Goal: Task Accomplishment & Management: Complete application form

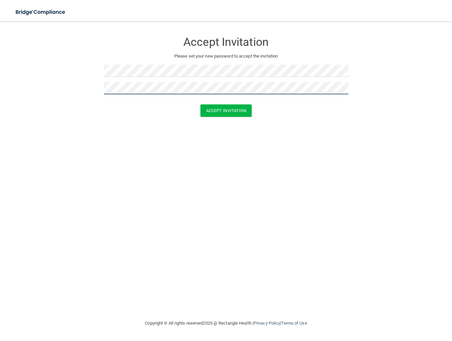
click at [200, 104] on button "Accept Invitation" at bounding box center [226, 110] width 52 height 12
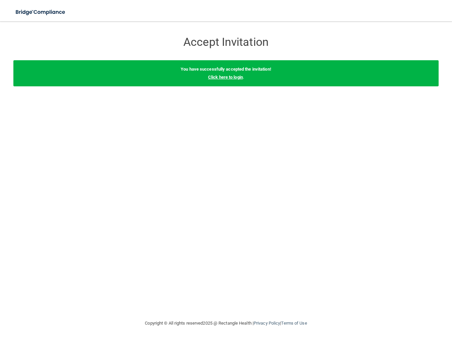
click at [239, 77] on link "Click here to login" at bounding box center [225, 77] width 35 height 5
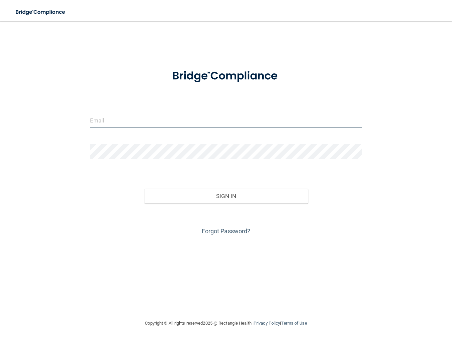
click at [200, 114] on input "email" at bounding box center [226, 120] width 272 height 15
type input "[EMAIL_ADDRESS][DOMAIN_NAME]"
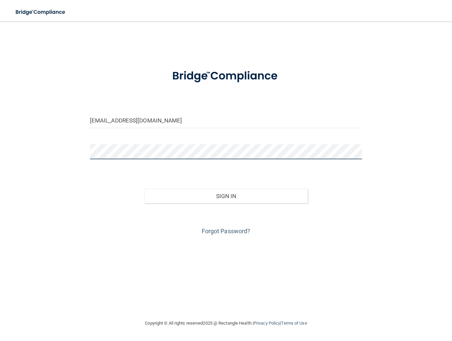
click at [144, 189] on button "Sign In" at bounding box center [225, 196] width 163 height 15
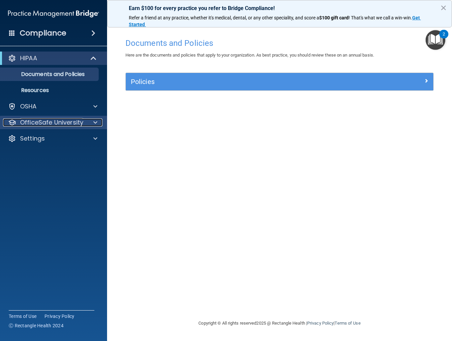
click at [87, 124] on div at bounding box center [94, 122] width 17 height 8
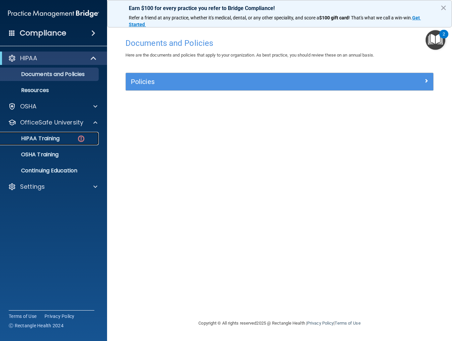
click at [66, 137] on div "HIPAA Training" at bounding box center [49, 138] width 91 height 7
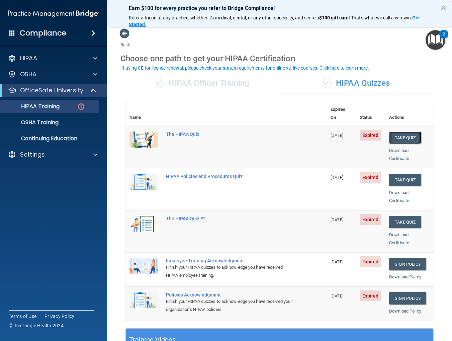
click at [399, 131] on button "Take Quiz" at bounding box center [405, 137] width 32 height 12
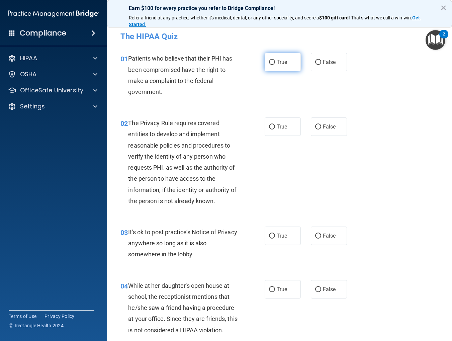
click at [280, 63] on span "True" at bounding box center [282, 62] width 10 height 6
click at [275, 63] on input "True" at bounding box center [272, 62] width 6 height 5
radio input "true"
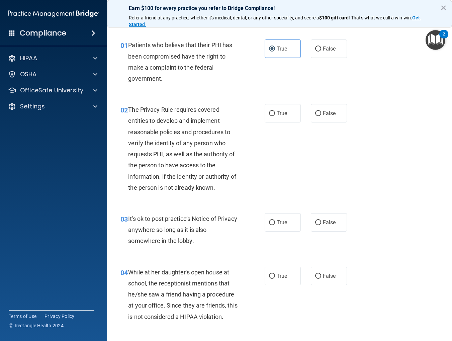
scroll to position [4, 0]
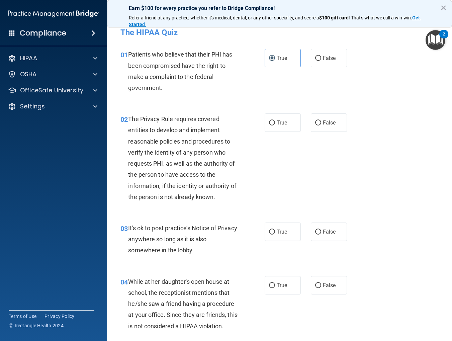
drag, startPoint x: 323, startPoint y: 122, endPoint x: 325, endPoint y: 162, distance: 40.2
click at [323, 122] on span "False" at bounding box center [329, 122] width 13 height 6
click at [321, 122] on input "False" at bounding box center [318, 122] width 6 height 5
radio input "true"
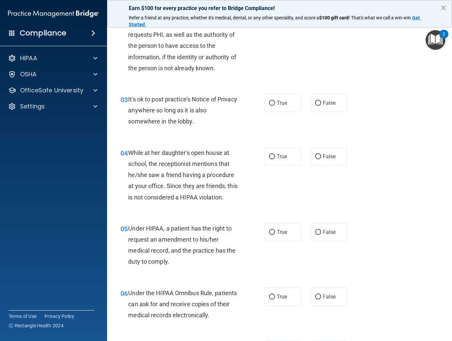
scroll to position [133, 0]
click at [288, 103] on label "True" at bounding box center [283, 102] width 36 height 18
click at [275, 103] on input "True" at bounding box center [272, 102] width 6 height 5
radio input "true"
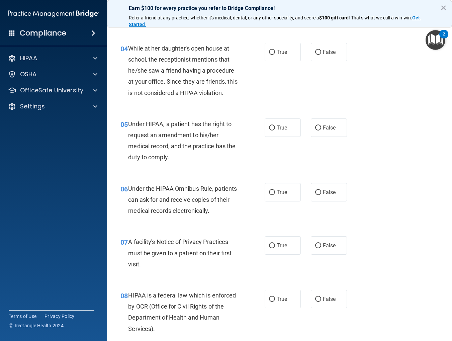
scroll to position [238, 0]
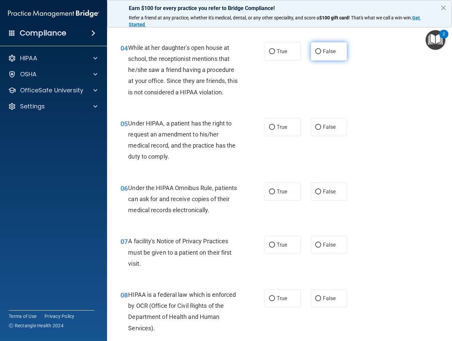
click at [329, 53] on span "False" at bounding box center [329, 51] width 13 height 6
click at [321, 53] on input "False" at bounding box center [318, 51] width 6 height 5
radio input "true"
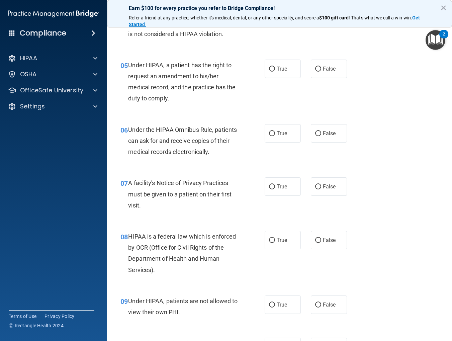
scroll to position [298, 0]
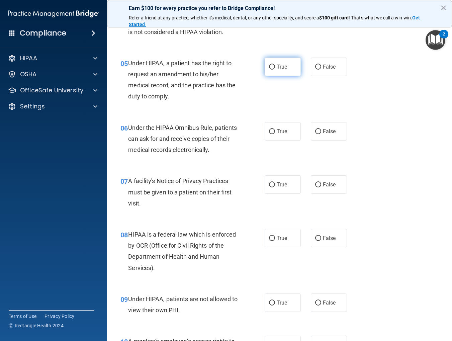
click at [286, 64] on span "True" at bounding box center [282, 67] width 10 height 6
click at [275, 65] on input "True" at bounding box center [272, 67] width 6 height 5
radio input "true"
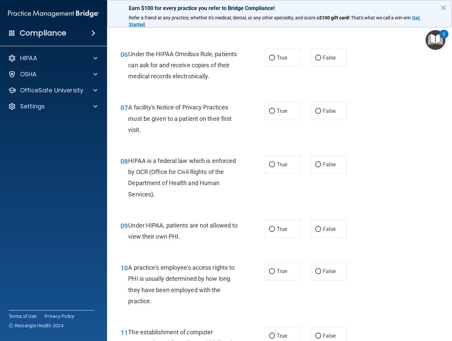
scroll to position [372, 0]
click at [327, 56] on span "False" at bounding box center [329, 57] width 13 height 6
click at [321, 56] on input "False" at bounding box center [318, 57] width 6 height 5
radio input "true"
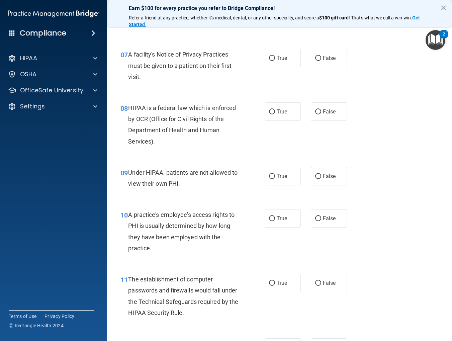
scroll to position [427, 0]
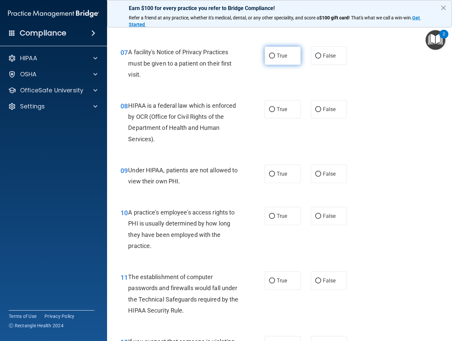
click at [288, 58] on label "True" at bounding box center [283, 55] width 36 height 18
click at [275, 58] on input "True" at bounding box center [272, 56] width 6 height 5
radio input "true"
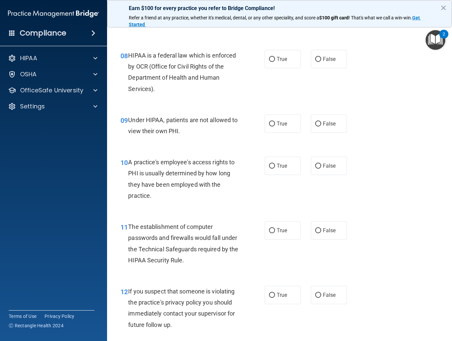
scroll to position [478, 0]
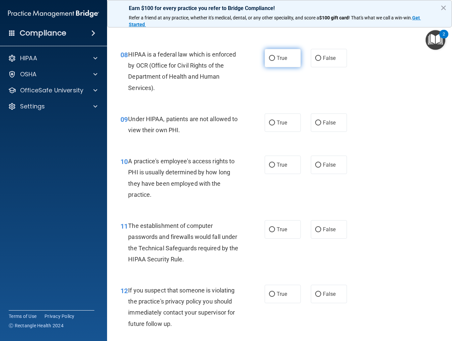
click at [285, 60] on span "True" at bounding box center [282, 58] width 10 height 6
click at [275, 60] on input "True" at bounding box center [272, 58] width 6 height 5
radio input "true"
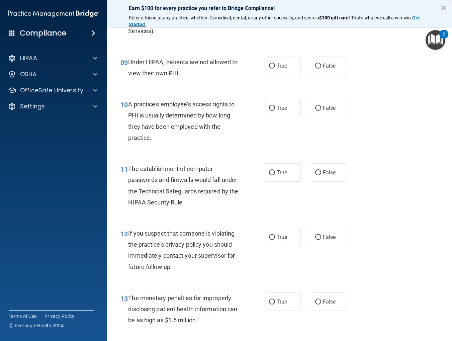
scroll to position [535, 0]
click at [324, 66] on span "False" at bounding box center [329, 65] width 13 height 6
click at [321, 66] on input "False" at bounding box center [318, 65] width 6 height 5
radio input "true"
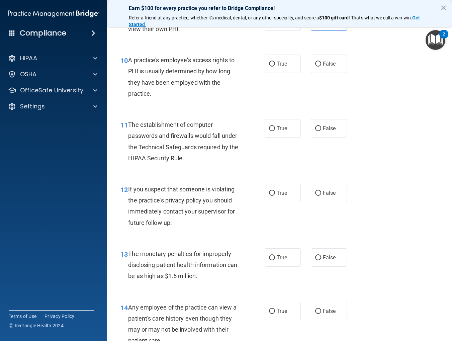
scroll to position [594, 0]
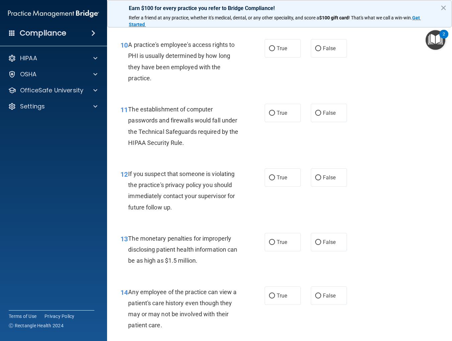
drag, startPoint x: 330, startPoint y: 50, endPoint x: 312, endPoint y: 89, distance: 43.1
click at [330, 50] on span "False" at bounding box center [329, 48] width 13 height 6
click at [321, 50] on input "False" at bounding box center [318, 48] width 6 height 5
radio input "true"
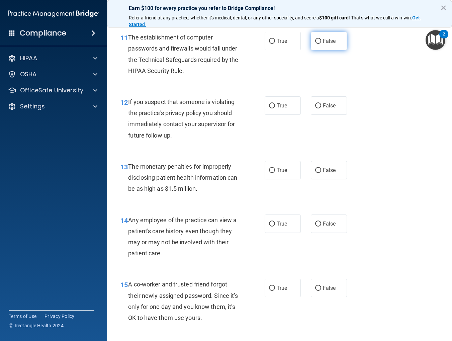
scroll to position [668, 0]
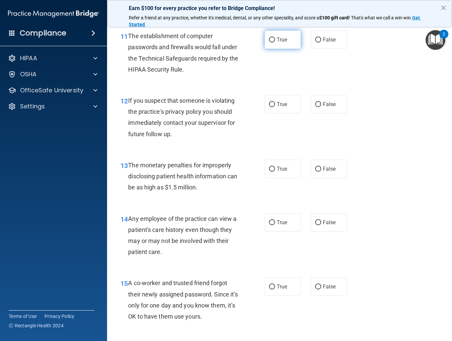
click at [279, 41] on span "True" at bounding box center [282, 39] width 10 height 6
click at [275, 41] on input "True" at bounding box center [272, 39] width 6 height 5
radio input "true"
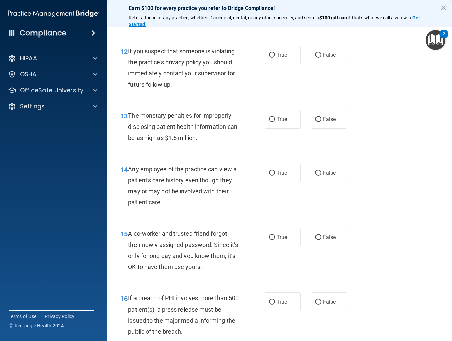
scroll to position [719, 0]
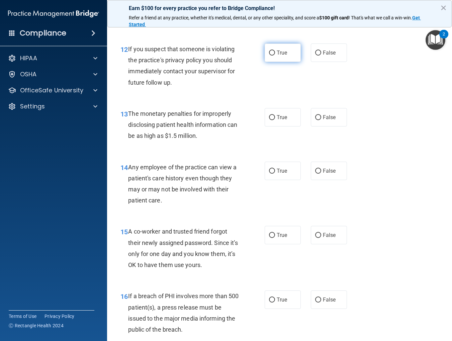
click at [288, 52] on label "True" at bounding box center [283, 52] width 36 height 18
click at [275, 52] on input "True" at bounding box center [272, 53] width 6 height 5
radio input "true"
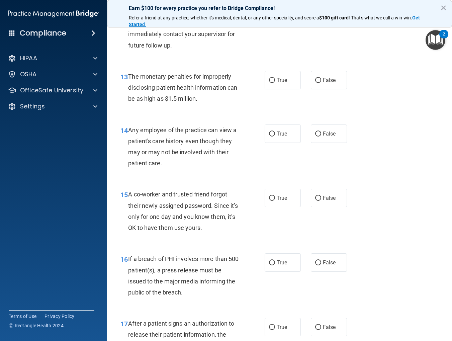
scroll to position [757, 0]
click at [288, 80] on label "True" at bounding box center [283, 79] width 36 height 18
click at [275, 80] on input "True" at bounding box center [272, 79] width 6 height 5
radio input "true"
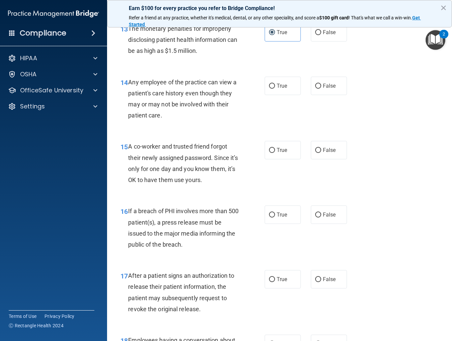
scroll to position [804, 0]
click at [327, 84] on span "False" at bounding box center [329, 86] width 13 height 6
click at [321, 84] on input "False" at bounding box center [318, 86] width 6 height 5
radio input "true"
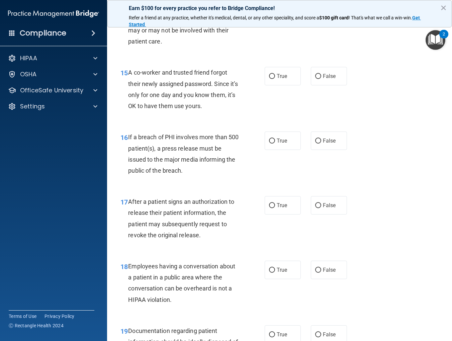
scroll to position [881, 0]
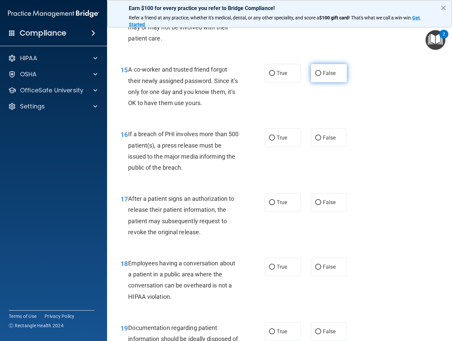
click at [336, 72] on label "False" at bounding box center [329, 73] width 36 height 18
click at [321, 72] on input "False" at bounding box center [318, 73] width 6 height 5
radio input "true"
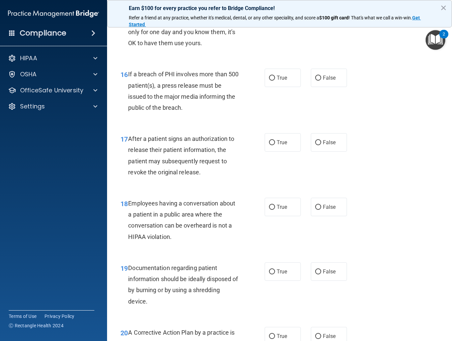
scroll to position [943, 0]
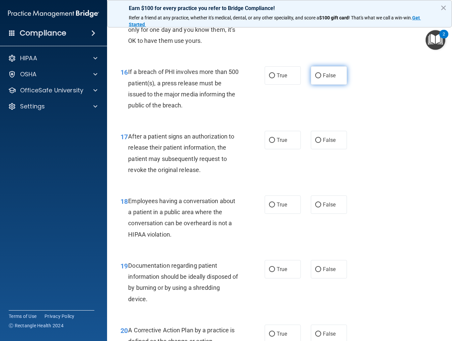
click at [327, 77] on span "False" at bounding box center [329, 75] width 13 height 6
click at [321, 77] on input "False" at bounding box center [318, 75] width 6 height 5
radio input "true"
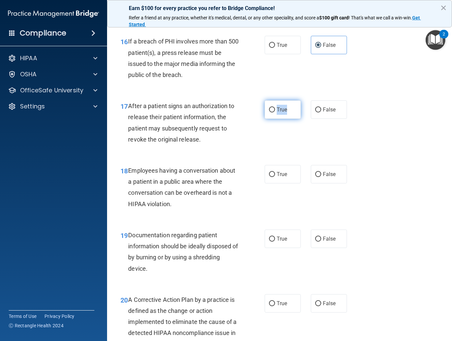
scroll to position [976, 0]
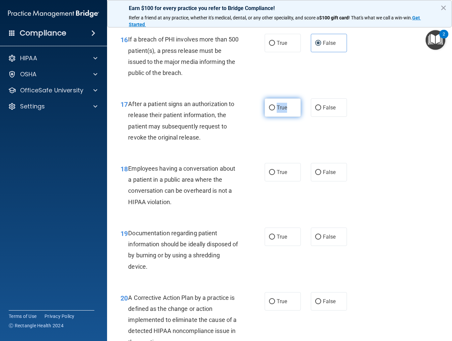
click at [272, 106] on input "True" at bounding box center [272, 107] width 6 height 5
radio input "true"
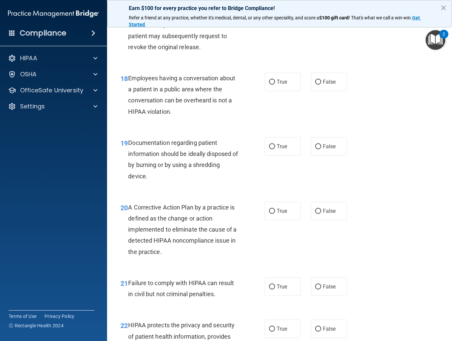
scroll to position [1066, 0]
click at [318, 83] on input "False" at bounding box center [318, 81] width 6 height 5
radio input "true"
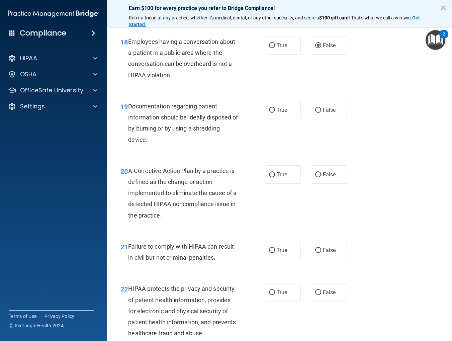
scroll to position [1102, 0]
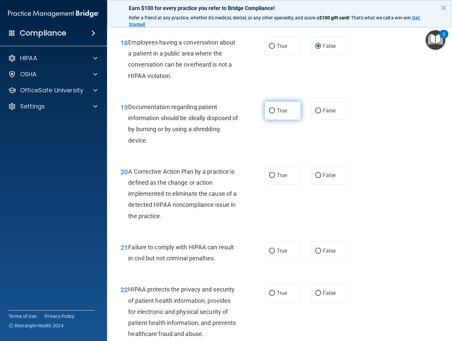
click at [269, 109] on input "True" at bounding box center [272, 110] width 6 height 5
radio input "true"
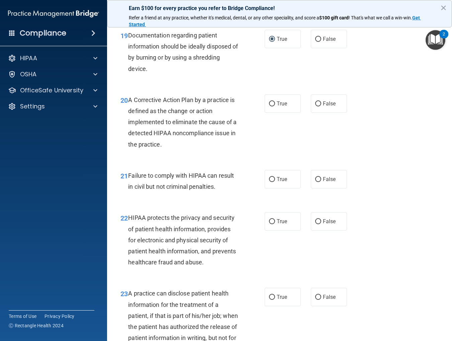
scroll to position [1172, 0]
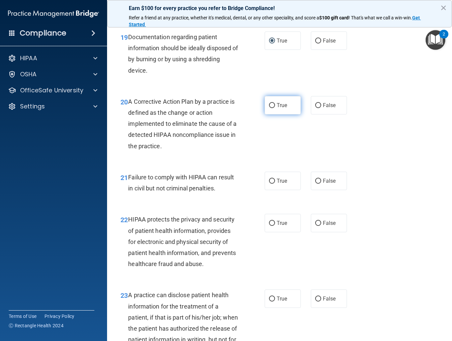
click at [273, 104] on input "True" at bounding box center [272, 105] width 6 height 5
radio input "true"
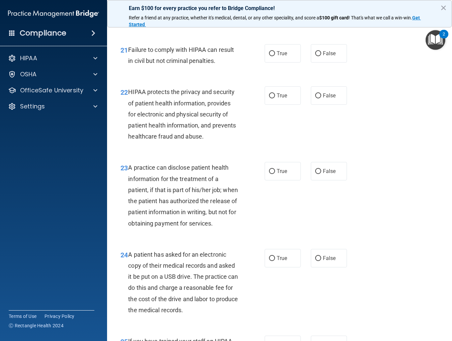
scroll to position [1315, 0]
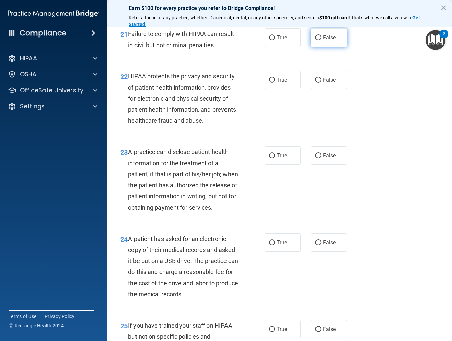
click at [331, 38] on span "False" at bounding box center [329, 37] width 13 height 6
click at [321, 38] on input "False" at bounding box center [318, 37] width 6 height 5
radio input "true"
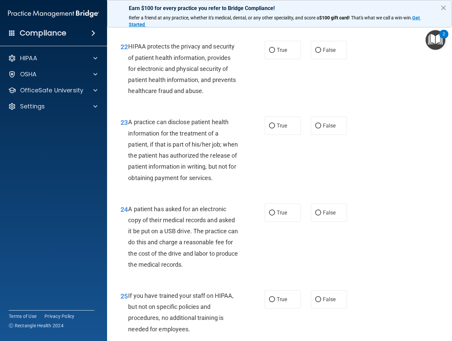
scroll to position [1342, 0]
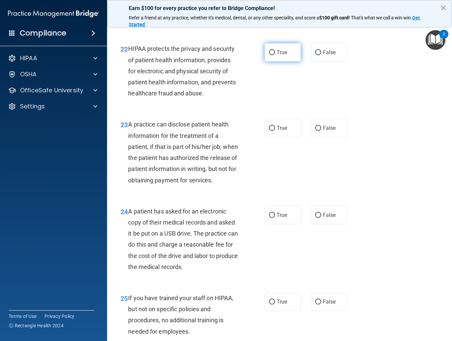
drag, startPoint x: 278, startPoint y: 54, endPoint x: 278, endPoint y: 58, distance: 4.3
click at [278, 54] on span "True" at bounding box center [282, 52] width 10 height 6
click at [275, 54] on input "True" at bounding box center [272, 52] width 6 height 5
radio input "true"
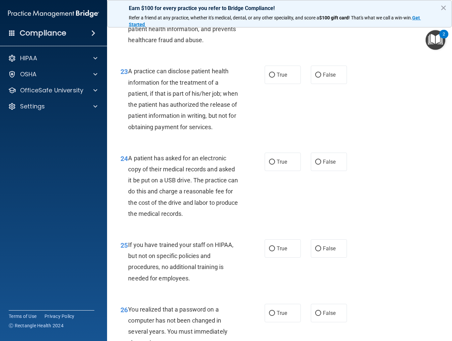
scroll to position [1400, 0]
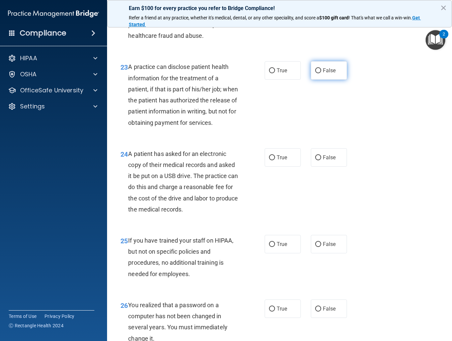
click at [324, 69] on span "False" at bounding box center [329, 70] width 13 height 6
click at [321, 69] on input "False" at bounding box center [318, 70] width 6 height 5
radio input "true"
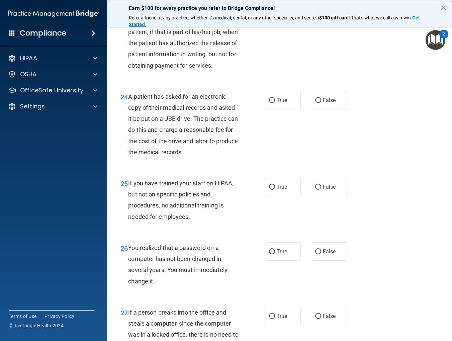
scroll to position [1477, 0]
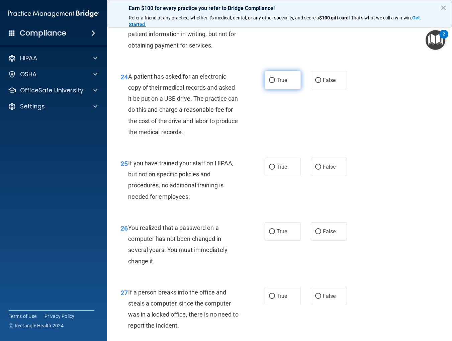
click at [282, 83] on span "True" at bounding box center [282, 80] width 10 height 6
click at [275, 83] on input "True" at bounding box center [272, 80] width 6 height 5
radio input "true"
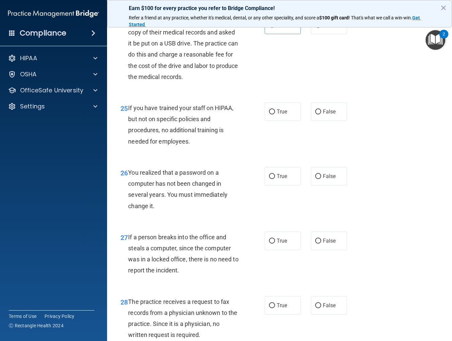
scroll to position [1533, 0]
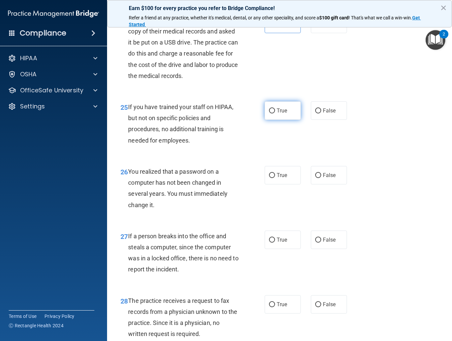
click at [273, 113] on input "True" at bounding box center [272, 110] width 6 height 5
radio input "true"
click at [321, 113] on input "False" at bounding box center [318, 110] width 6 height 5
radio input "true"
radio input "false"
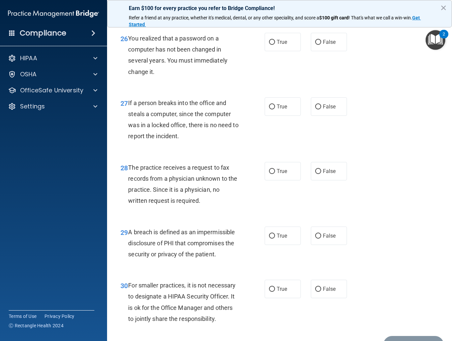
scroll to position [1667, 0]
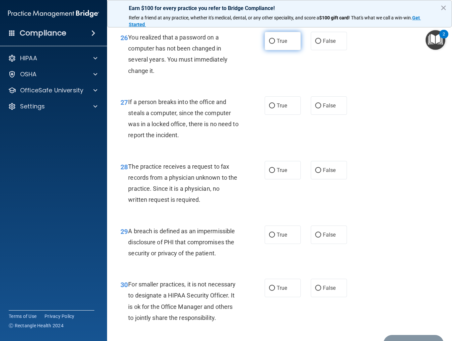
click at [273, 44] on input "True" at bounding box center [272, 41] width 6 height 5
radio input "true"
click at [317, 108] on input "False" at bounding box center [318, 105] width 6 height 5
radio input "true"
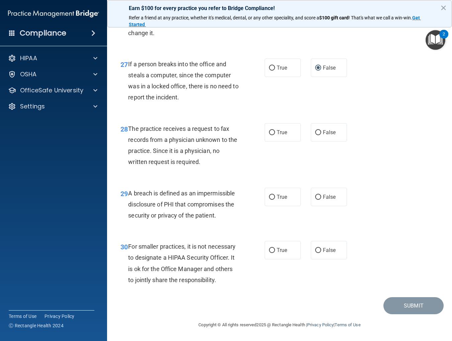
scroll to position [1717, 0]
click at [319, 132] on input "False" at bounding box center [318, 132] width 6 height 5
radio input "true"
click at [290, 196] on label "True" at bounding box center [283, 197] width 36 height 18
click at [275, 196] on input "True" at bounding box center [272, 197] width 6 height 5
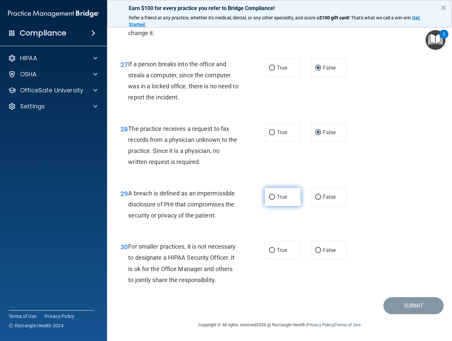
radio input "true"
drag, startPoint x: 331, startPoint y: 248, endPoint x: 343, endPoint y: 249, distance: 12.1
click at [331, 248] on span "False" at bounding box center [329, 250] width 13 height 6
drag, startPoint x: 318, startPoint y: 250, endPoint x: 353, endPoint y: 283, distance: 48.0
click at [318, 250] on input "False" at bounding box center [318, 250] width 6 height 5
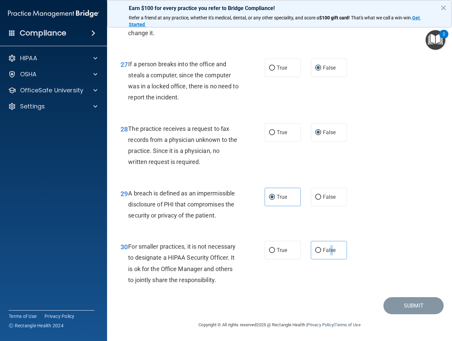
radio input "true"
click at [402, 301] on button "Submit" at bounding box center [413, 305] width 60 height 17
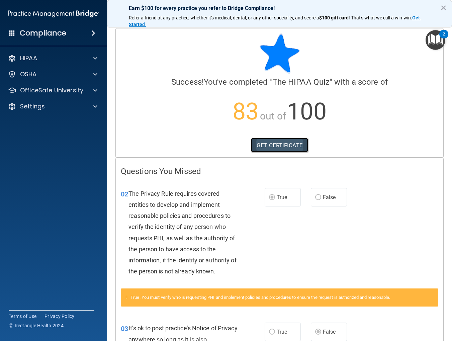
click at [274, 147] on link "GET CERTIFICATE" at bounding box center [279, 145] width 57 height 15
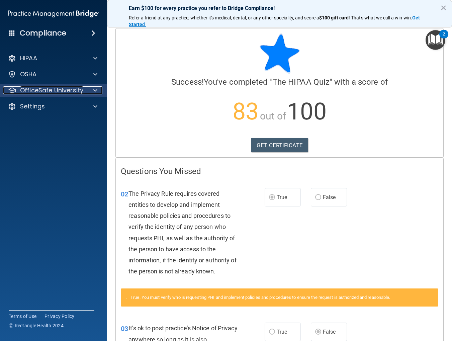
click at [42, 88] on p "OfficeSafe University" at bounding box center [51, 90] width 63 height 8
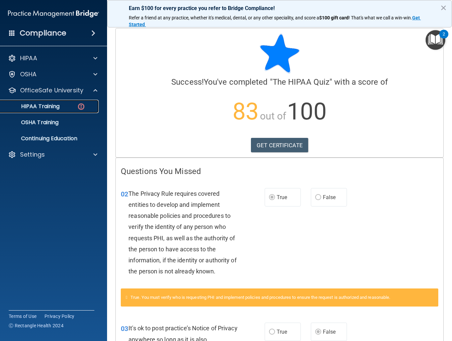
click at [64, 106] on div "HIPAA Training" at bounding box center [49, 106] width 91 height 7
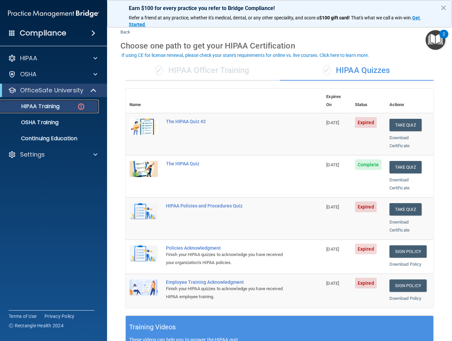
scroll to position [7, 0]
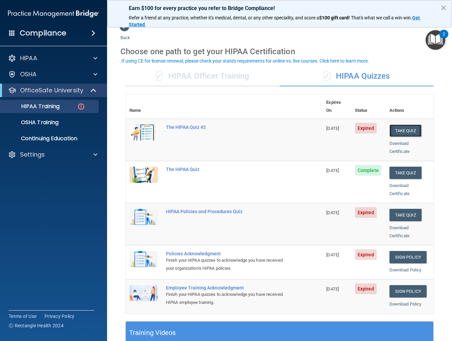
click at [400, 125] on button "Take Quiz" at bounding box center [405, 130] width 32 height 12
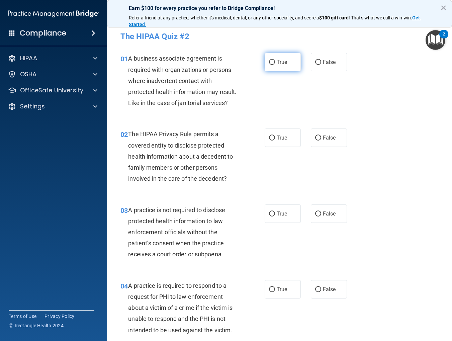
click at [278, 62] on span "True" at bounding box center [282, 62] width 10 height 6
click at [275, 62] on input "True" at bounding box center [272, 62] width 6 height 5
radio input "true"
click at [281, 67] on label "True" at bounding box center [283, 62] width 36 height 18
click at [275, 65] on input "True" at bounding box center [272, 62] width 6 height 5
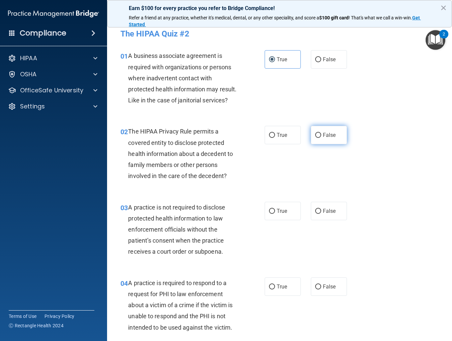
scroll to position [4, 0]
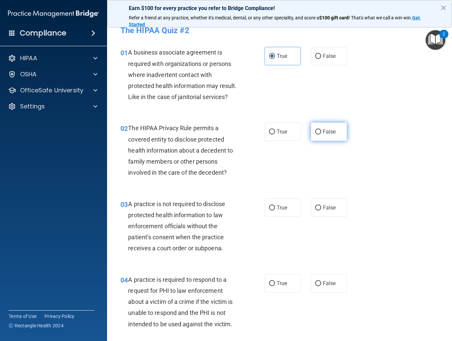
click at [315, 133] on input "False" at bounding box center [318, 131] width 6 height 5
radio input "true"
drag, startPoint x: 323, startPoint y: 209, endPoint x: 274, endPoint y: 206, distance: 49.9
click at [321, 209] on label "False" at bounding box center [329, 207] width 36 height 18
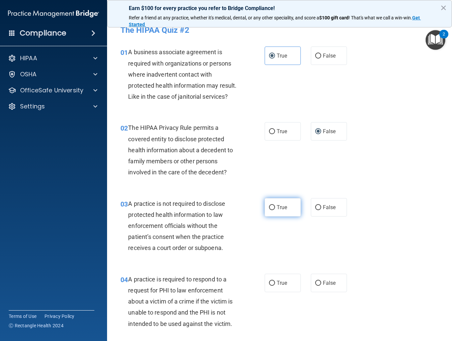
click at [321, 209] on input "False" at bounding box center [318, 207] width 6 height 5
radio input "true"
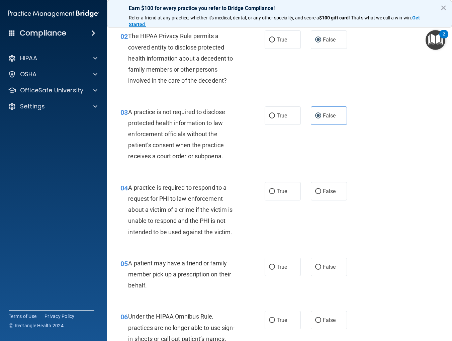
scroll to position [99, 0]
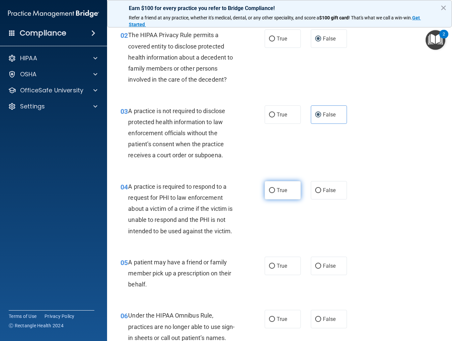
click at [285, 193] on span "True" at bounding box center [282, 190] width 10 height 6
click at [275, 193] on input "True" at bounding box center [272, 190] width 6 height 5
radio input "true"
click at [279, 262] on label "True" at bounding box center [283, 266] width 36 height 18
click at [275, 264] on input "True" at bounding box center [272, 266] width 6 height 5
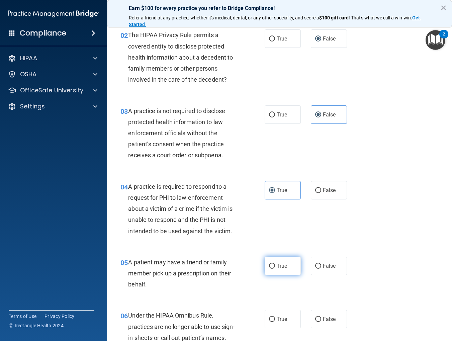
radio input "true"
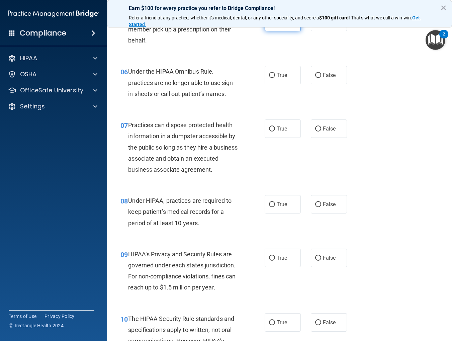
scroll to position [356, 0]
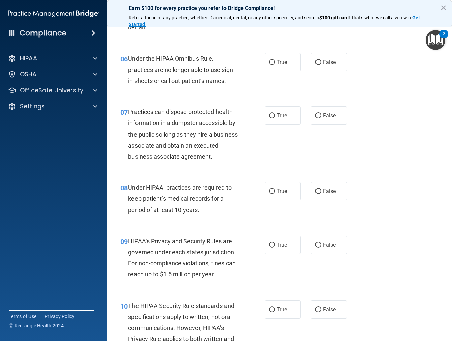
drag, startPoint x: 324, startPoint y: 70, endPoint x: 298, endPoint y: 90, distance: 32.7
click at [324, 70] on label "False" at bounding box center [329, 62] width 36 height 18
click at [321, 65] on input "False" at bounding box center [318, 62] width 6 height 5
radio input "true"
drag, startPoint x: 282, startPoint y: 115, endPoint x: 288, endPoint y: 150, distance: 35.2
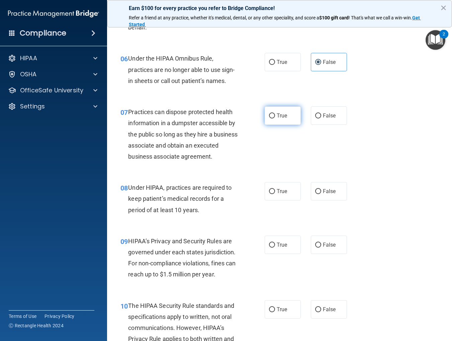
click at [282, 115] on span "True" at bounding box center [282, 115] width 10 height 6
click at [275, 115] on input "True" at bounding box center [272, 115] width 6 height 5
radio input "true"
click at [282, 182] on div "08 Under HIPAA, practices are required to keep patient’s medical records for a …" at bounding box center [279, 201] width 328 height 54
click at [285, 188] on span "True" at bounding box center [282, 191] width 10 height 6
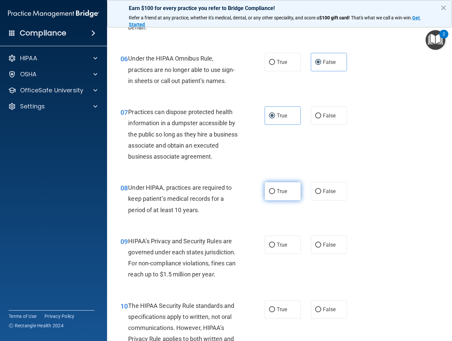
click at [275, 189] on input "True" at bounding box center [272, 191] width 6 height 5
radio input "true"
drag, startPoint x: 329, startPoint y: 241, endPoint x: 322, endPoint y: 238, distance: 7.6
click at [329, 241] on span "False" at bounding box center [329, 244] width 13 height 6
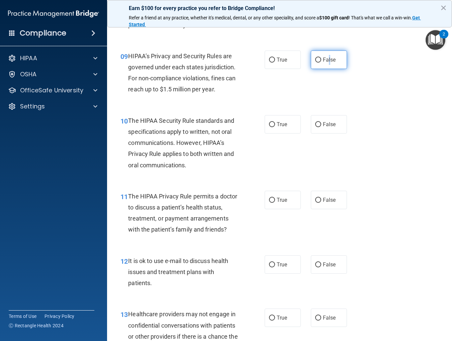
click at [317, 58] on input "False" at bounding box center [318, 60] width 6 height 5
radio input "true"
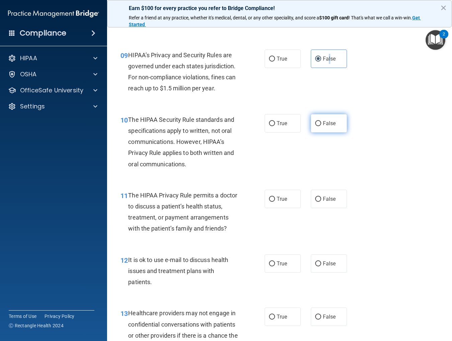
click at [317, 123] on input "False" at bounding box center [318, 123] width 6 height 5
radio input "true"
drag, startPoint x: 272, startPoint y: 198, endPoint x: 272, endPoint y: 234, distance: 35.5
click at [271, 200] on input "True" at bounding box center [272, 199] width 6 height 5
radio input "true"
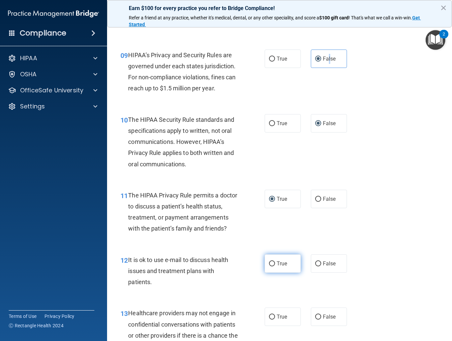
drag, startPoint x: 274, startPoint y: 262, endPoint x: 274, endPoint y: 258, distance: 4.0
click at [274, 262] on label "True" at bounding box center [283, 263] width 36 height 18
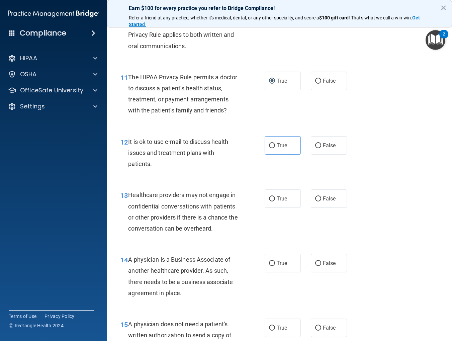
scroll to position [660, 0]
click at [272, 144] on input "True" at bounding box center [272, 145] width 6 height 5
radio input "true"
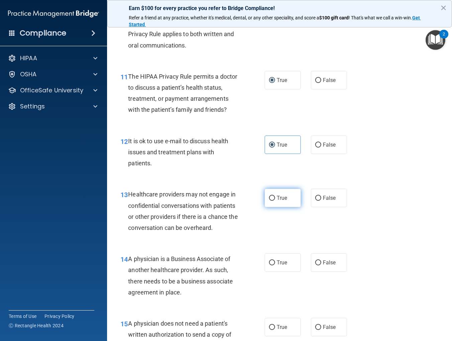
click at [272, 197] on input "True" at bounding box center [272, 198] width 6 height 5
radio input "true"
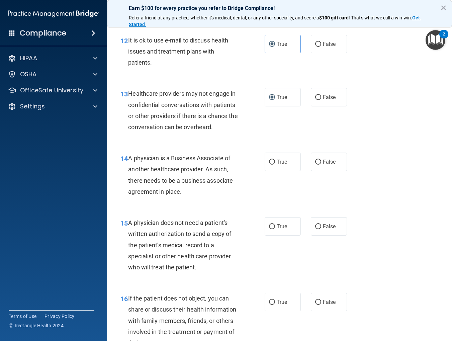
scroll to position [763, 0]
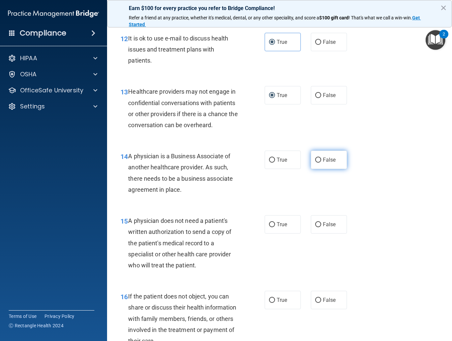
click at [319, 160] on input "False" at bounding box center [318, 160] width 6 height 5
radio input "true"
click at [318, 224] on input "False" at bounding box center [318, 224] width 6 height 5
radio input "true"
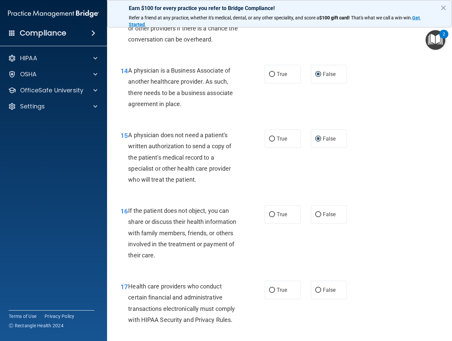
scroll to position [869, 0]
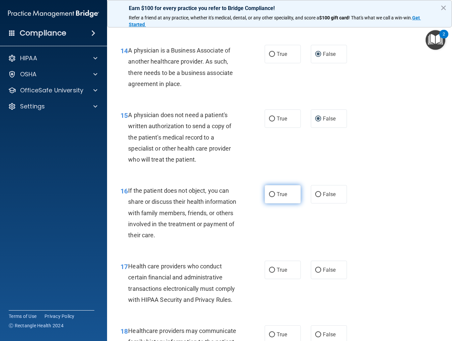
drag, startPoint x: 271, startPoint y: 195, endPoint x: 280, endPoint y: 245, distance: 51.2
click at [271, 195] on input "True" at bounding box center [272, 194] width 6 height 5
radio input "true"
click at [273, 272] on input "True" at bounding box center [272, 270] width 6 height 5
radio input "true"
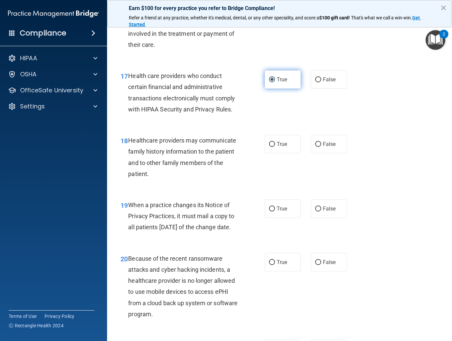
scroll to position [1092, 0]
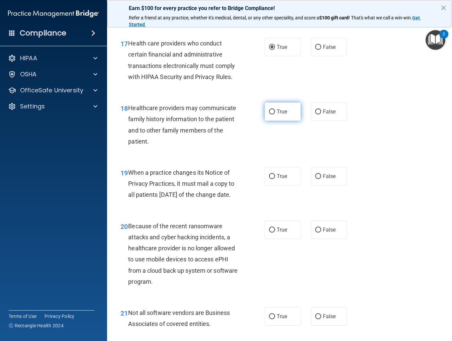
click at [274, 115] on label "True" at bounding box center [283, 111] width 36 height 18
click at [274, 114] on input "True" at bounding box center [272, 111] width 6 height 5
radio input "true"
click at [317, 175] on input "False" at bounding box center [318, 176] width 6 height 5
radio input "true"
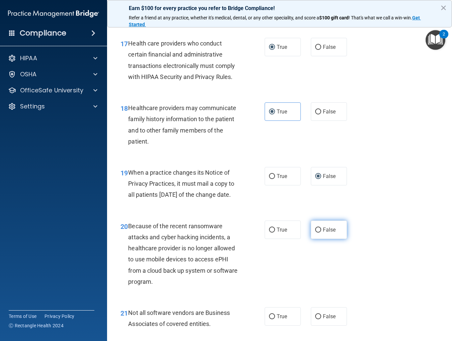
click at [317, 232] on input "False" at bounding box center [318, 229] width 6 height 5
radio input "true"
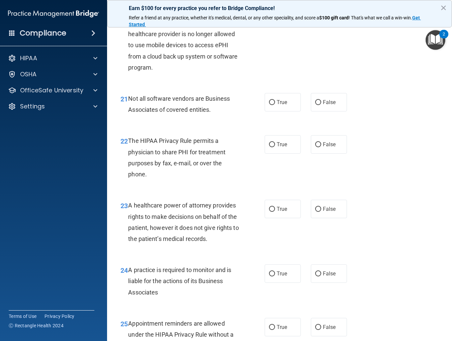
scroll to position [1309, 0]
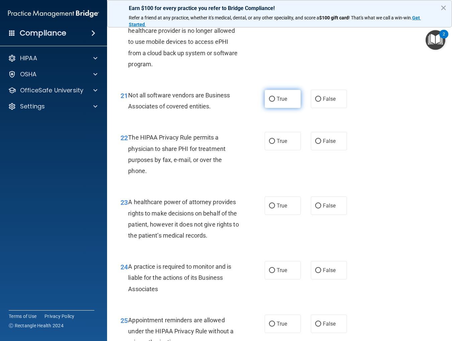
click at [275, 102] on input "True" at bounding box center [272, 99] width 6 height 5
radio input "true"
drag, startPoint x: 319, startPoint y: 153, endPoint x: 316, endPoint y: 155, distance: 4.2
click at [318, 144] on input "False" at bounding box center [318, 141] width 6 height 5
radio input "true"
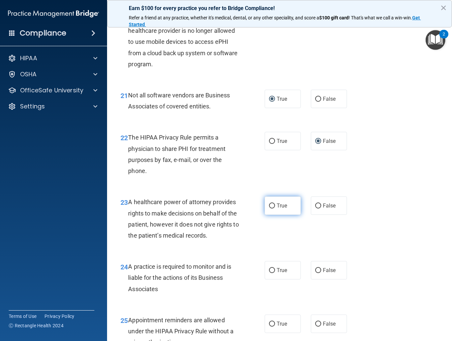
click at [272, 208] on input "True" at bounding box center [272, 205] width 6 height 5
radio input "true"
click at [271, 276] on label "True" at bounding box center [283, 270] width 36 height 18
click at [271, 273] on input "True" at bounding box center [272, 270] width 6 height 5
radio input "true"
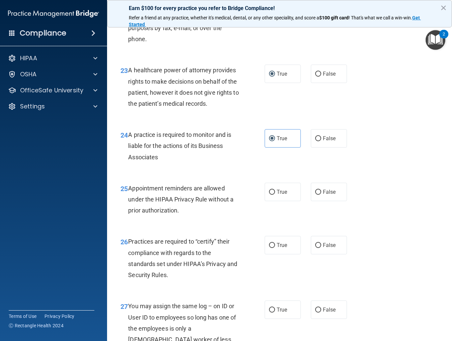
scroll to position [1441, 0]
click at [271, 194] on input "True" at bounding box center [272, 191] width 6 height 5
radio input "true"
click at [277, 248] on span "True" at bounding box center [282, 244] width 10 height 6
click at [275, 248] on input "True" at bounding box center [272, 244] width 6 height 5
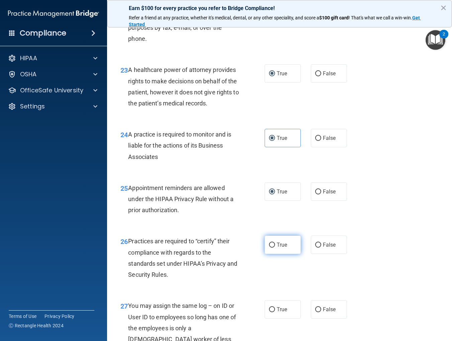
radio input "true"
drag, startPoint x: 323, startPoint y: 323, endPoint x: 305, endPoint y: 269, distance: 57.4
click at [323, 312] on span "False" at bounding box center [329, 309] width 13 height 6
click at [321, 312] on input "False" at bounding box center [318, 309] width 6 height 5
radio input "true"
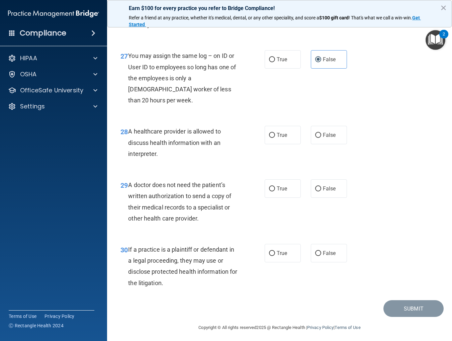
scroll to position [1693, 0]
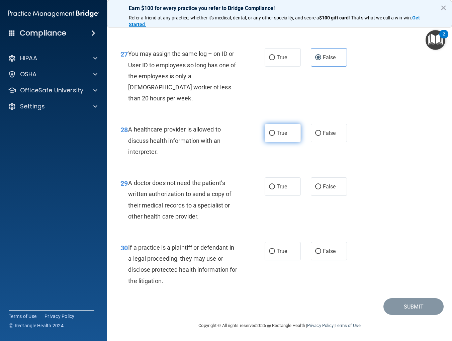
click at [272, 132] on input "True" at bounding box center [272, 133] width 6 height 5
radio input "true"
click at [320, 187] on input "False" at bounding box center [318, 186] width 6 height 5
radio input "true"
drag, startPoint x: 320, startPoint y: 250, endPoint x: 385, endPoint y: 277, distance: 70.7
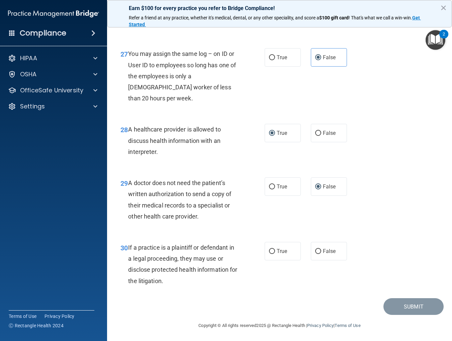
click at [321, 251] on label "False" at bounding box center [329, 251] width 36 height 18
click at [321, 251] on input "False" at bounding box center [318, 251] width 6 height 5
radio input "true"
click at [408, 302] on button "Submit" at bounding box center [413, 306] width 60 height 17
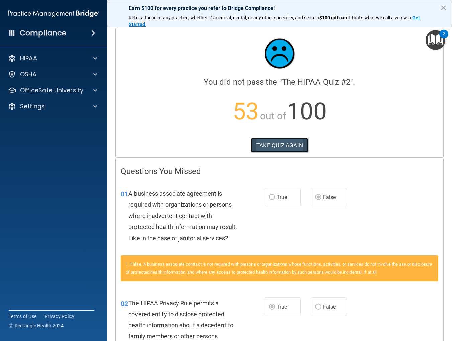
click at [266, 144] on button "TAKE QUIZ AGAIN" at bounding box center [280, 145] width 58 height 15
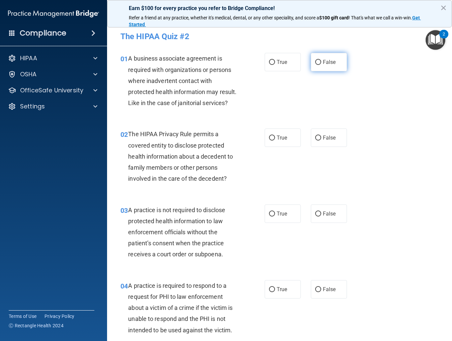
click at [317, 63] on input "False" at bounding box center [318, 62] width 6 height 5
radio input "true"
click at [273, 137] on input "True" at bounding box center [272, 137] width 6 height 5
radio input "true"
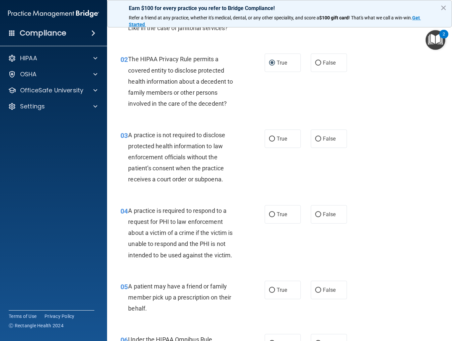
scroll to position [77, 0]
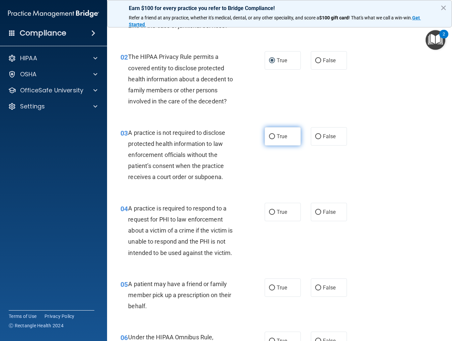
click at [273, 137] on input "True" at bounding box center [272, 136] width 6 height 5
radio input "true"
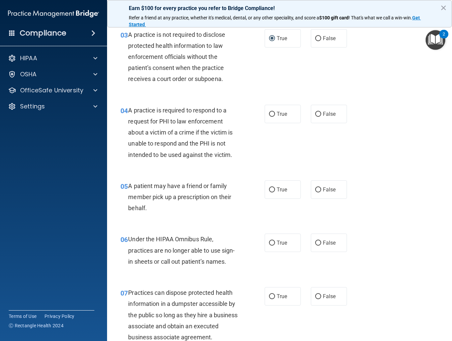
scroll to position [176, 0]
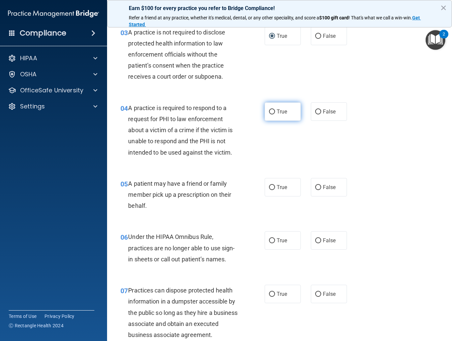
click at [273, 113] on input "True" at bounding box center [272, 111] width 6 height 5
radio input "true"
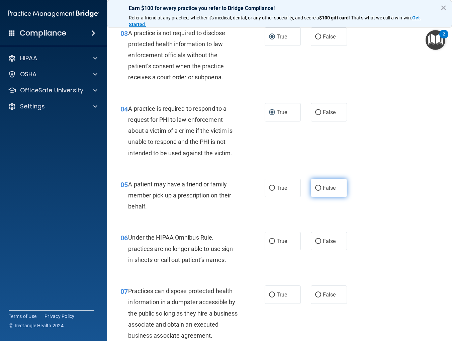
click at [319, 187] on input "False" at bounding box center [318, 188] width 6 height 5
radio input "true"
click at [318, 242] on input "False" at bounding box center [318, 241] width 6 height 5
radio input "true"
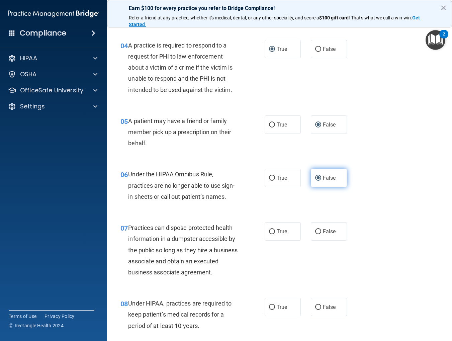
scroll to position [245, 0]
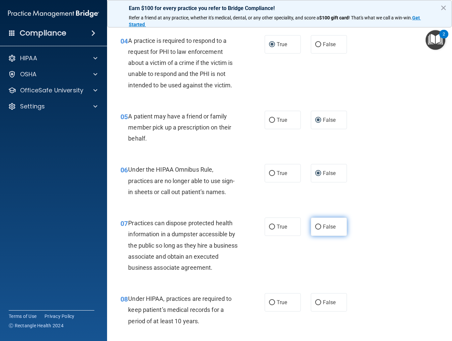
click at [317, 226] on input "False" at bounding box center [318, 226] width 6 height 5
radio input "true"
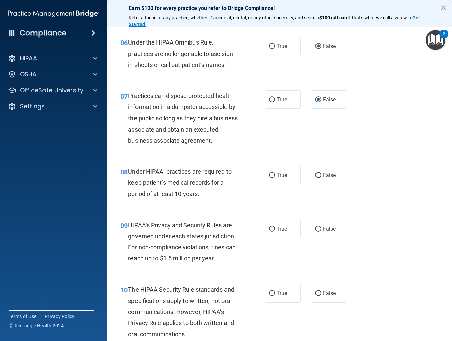
scroll to position [373, 0]
drag, startPoint x: 319, startPoint y: 175, endPoint x: 303, endPoint y: 193, distance: 24.1
click at [319, 176] on input "False" at bounding box center [318, 174] width 6 height 5
radio input "true"
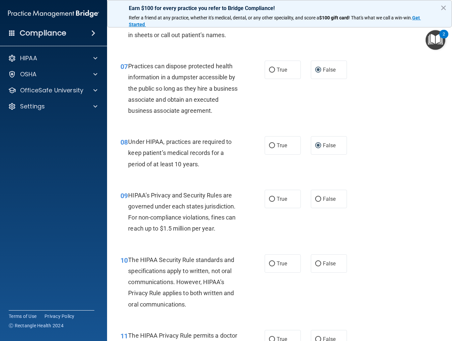
scroll to position [407, 0]
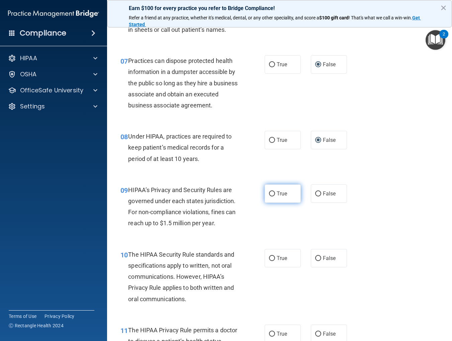
click at [273, 195] on input "True" at bounding box center [272, 193] width 6 height 5
radio input "true"
click at [274, 258] on input "True" at bounding box center [272, 258] width 6 height 5
radio input "true"
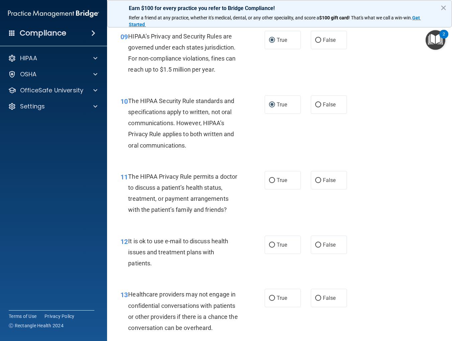
scroll to position [564, 0]
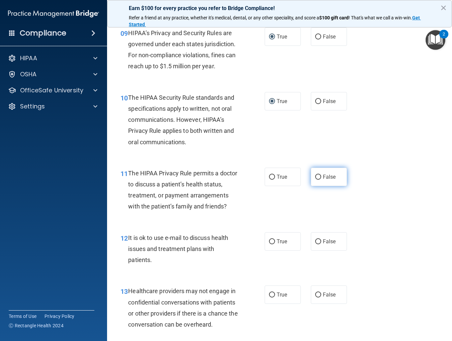
drag, startPoint x: 317, startPoint y: 176, endPoint x: 316, endPoint y: 180, distance: 4.2
click at [317, 176] on input "False" at bounding box center [318, 177] width 6 height 5
radio input "true"
drag, startPoint x: 271, startPoint y: 240, endPoint x: 269, endPoint y: 277, distance: 36.5
click at [271, 241] on input "True" at bounding box center [272, 241] width 6 height 5
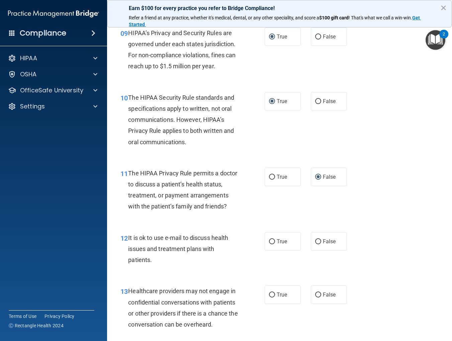
radio input "true"
click at [274, 296] on input "True" at bounding box center [272, 294] width 6 height 5
radio input "true"
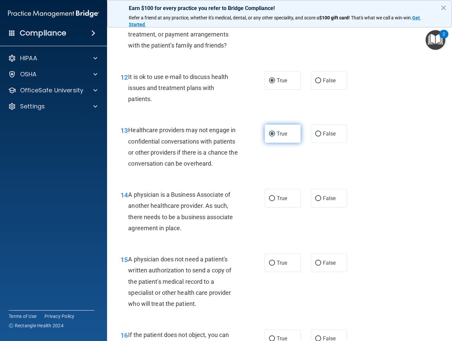
scroll to position [732, 0]
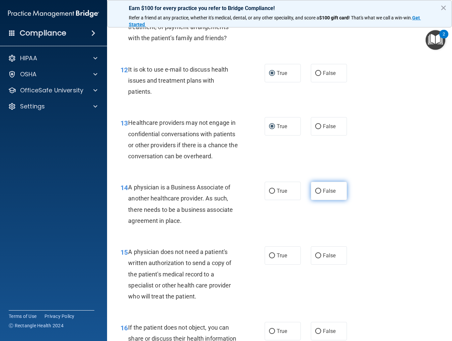
drag, startPoint x: 319, startPoint y: 191, endPoint x: 313, endPoint y: 195, distance: 6.6
click at [319, 192] on input "False" at bounding box center [318, 191] width 6 height 5
radio input "true"
click at [270, 254] on input "True" at bounding box center [272, 255] width 6 height 5
radio input "true"
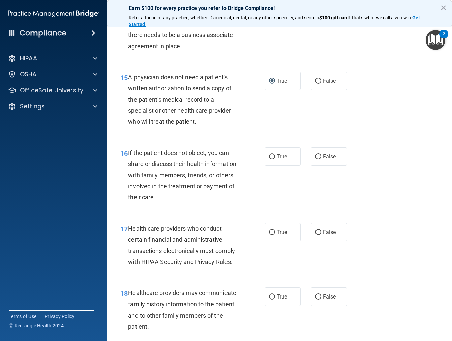
scroll to position [905, 0]
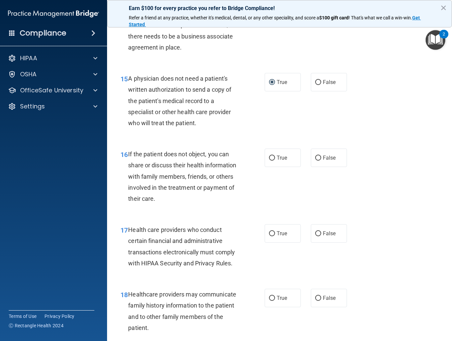
drag, startPoint x: 321, startPoint y: 159, endPoint x: 305, endPoint y: 182, distance: 27.6
click at [321, 159] on label "False" at bounding box center [329, 158] width 36 height 18
click at [321, 159] on input "False" at bounding box center [318, 158] width 6 height 5
radio input "true"
drag, startPoint x: 271, startPoint y: 230, endPoint x: 279, endPoint y: 266, distance: 36.8
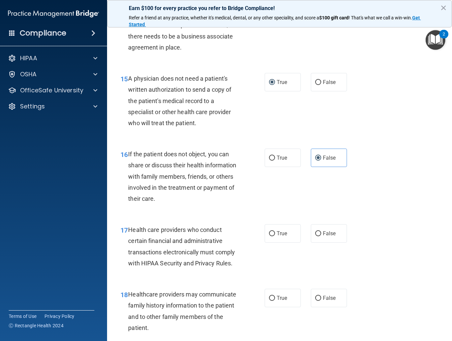
click at [271, 231] on input "True" at bounding box center [272, 233] width 6 height 5
radio input "true"
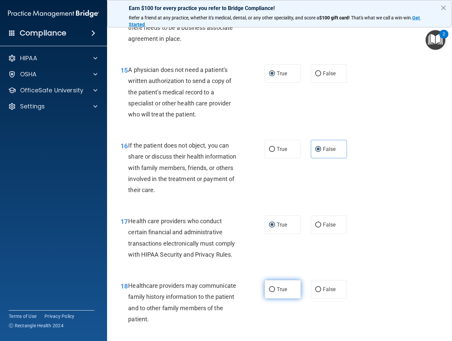
scroll to position [914, 0]
click at [320, 290] on input "False" at bounding box center [318, 289] width 6 height 5
radio input "true"
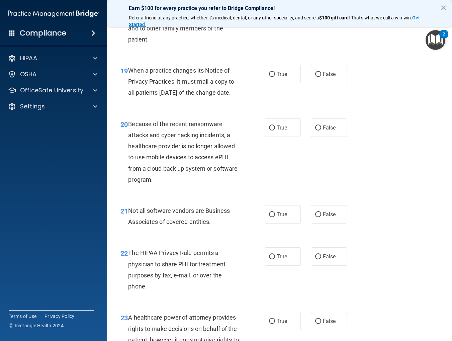
scroll to position [1193, 0]
click at [274, 74] on input "True" at bounding box center [272, 74] width 6 height 5
radio input "true"
click at [317, 131] on input "False" at bounding box center [318, 128] width 6 height 5
radio input "true"
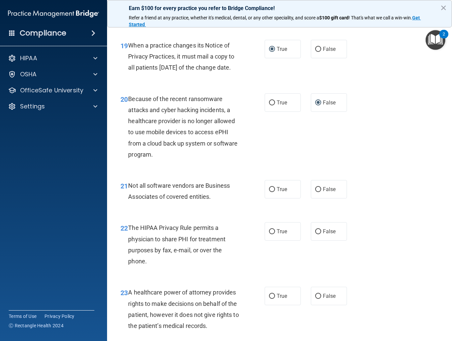
scroll to position [1220, 0]
click at [273, 191] on input "True" at bounding box center [272, 188] width 6 height 5
radio input "true"
click at [272, 233] on input "True" at bounding box center [272, 230] width 6 height 5
radio input "true"
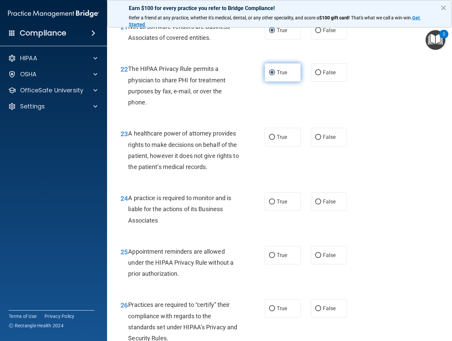
scroll to position [1379, 0]
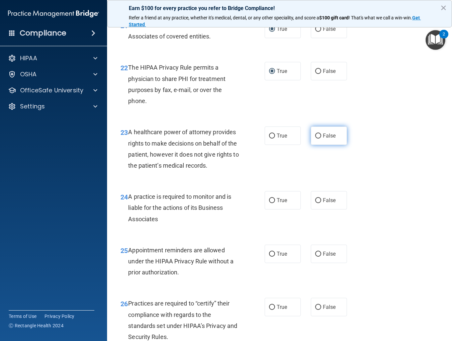
click at [320, 138] on input "False" at bounding box center [318, 135] width 6 height 5
radio input "true"
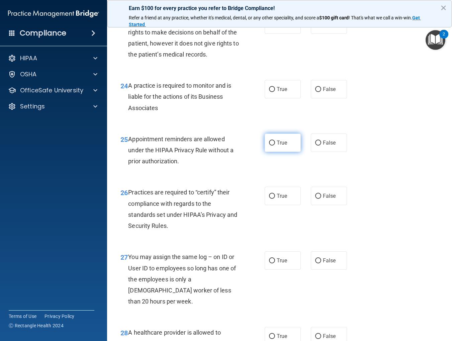
scroll to position [1492, 0]
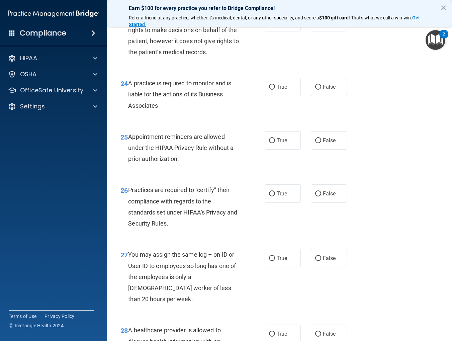
drag, startPoint x: 318, startPoint y: 96, endPoint x: 324, endPoint y: 133, distance: 37.6
click at [318, 90] on input "False" at bounding box center [318, 87] width 6 height 5
radio input "true"
drag, startPoint x: 272, startPoint y: 153, endPoint x: 277, endPoint y: 158, distance: 7.8
click at [272, 143] on input "True" at bounding box center [272, 140] width 6 height 5
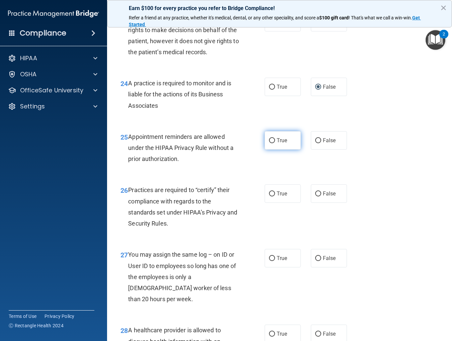
radio input "true"
click at [318, 196] on input "False" at bounding box center [318, 193] width 6 height 5
radio input "true"
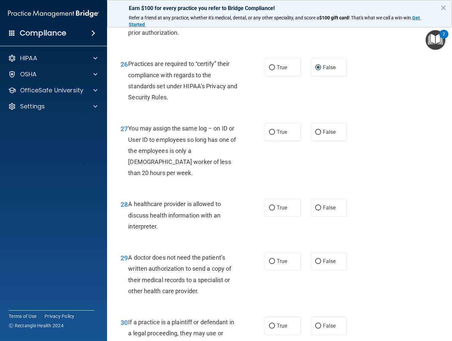
scroll to position [1623, 0]
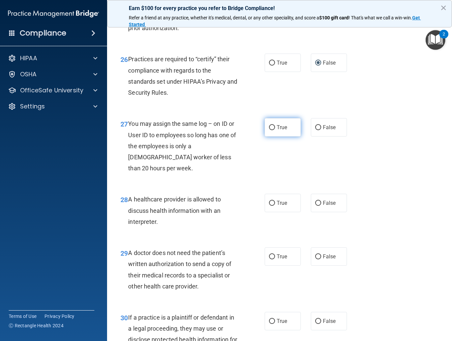
click at [274, 130] on input "True" at bounding box center [272, 127] width 6 height 5
radio input "true"
drag, startPoint x: 320, startPoint y: 202, endPoint x: 305, endPoint y: 219, distance: 23.0
click at [319, 203] on input "False" at bounding box center [318, 203] width 6 height 5
radio input "true"
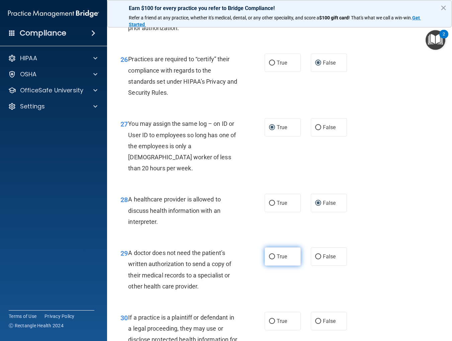
drag, startPoint x: 274, startPoint y: 258, endPoint x: 275, endPoint y: 248, distance: 9.8
click at [274, 257] on input "True" at bounding box center [272, 256] width 6 height 5
radio input "true"
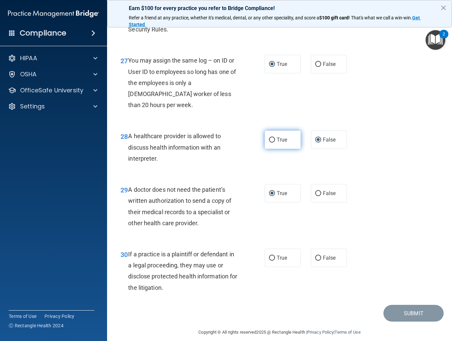
scroll to position [1694, 0]
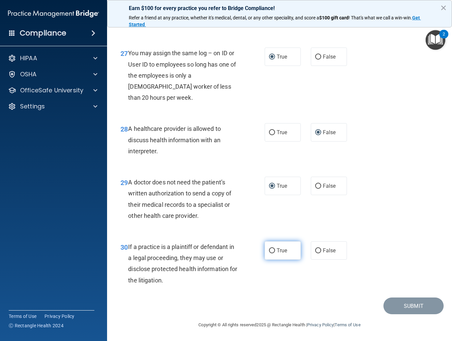
click at [273, 250] on input "True" at bounding box center [272, 250] width 6 height 5
radio input "true"
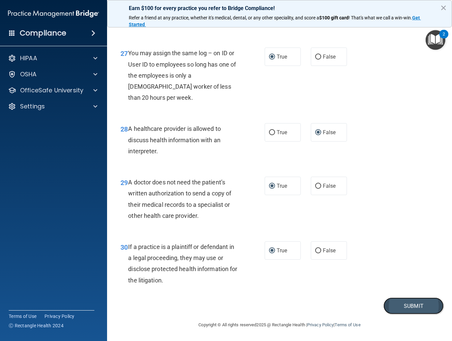
click at [413, 308] on button "Submit" at bounding box center [413, 305] width 60 height 17
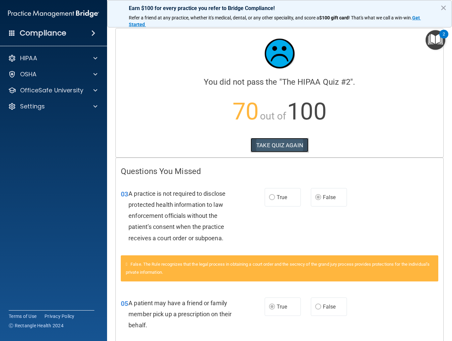
click at [281, 144] on button "TAKE QUIZ AGAIN" at bounding box center [280, 145] width 58 height 15
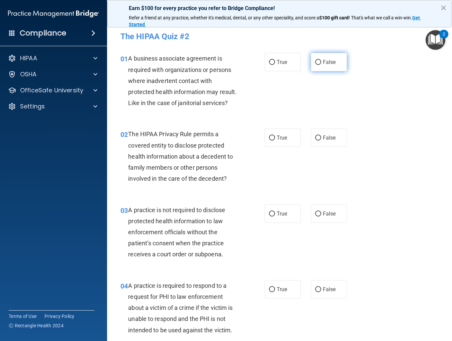
drag, startPoint x: 318, startPoint y: 62, endPoint x: 293, endPoint y: 107, distance: 51.7
click at [318, 62] on input "False" at bounding box center [318, 62] width 6 height 5
radio input "true"
click at [271, 138] on input "True" at bounding box center [272, 137] width 6 height 5
radio input "true"
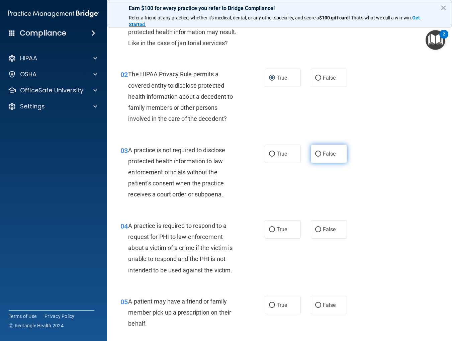
scroll to position [61, 0]
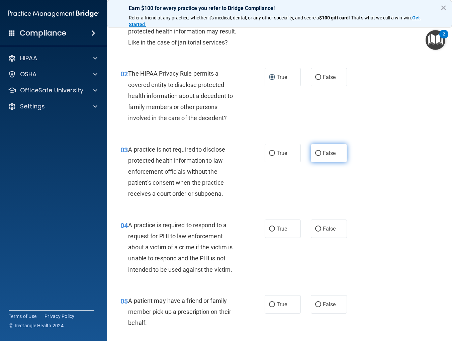
click at [318, 153] on input "False" at bounding box center [318, 153] width 6 height 5
radio input "true"
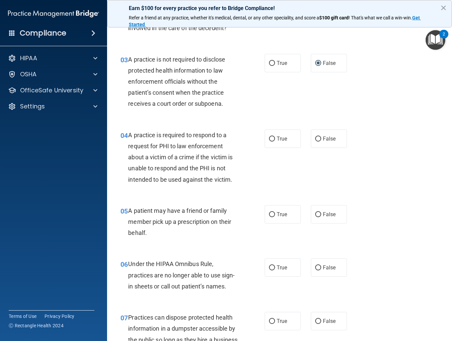
scroll to position [155, 0]
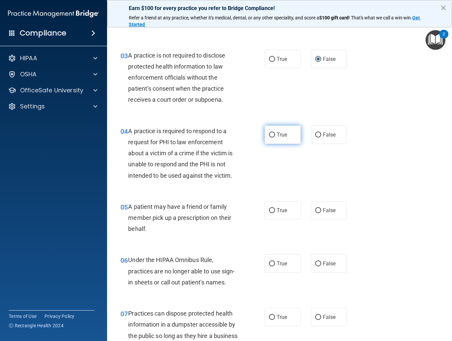
click at [273, 134] on input "True" at bounding box center [272, 134] width 6 height 5
radio input "true"
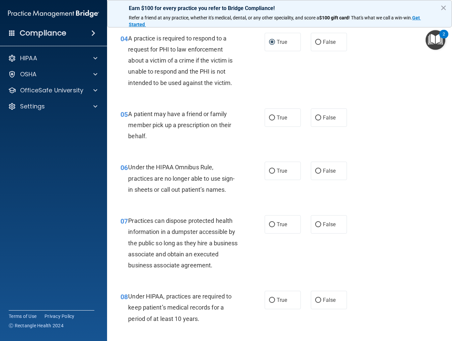
scroll to position [248, 0]
click at [272, 118] on input "True" at bounding box center [272, 117] width 6 height 5
radio input "true"
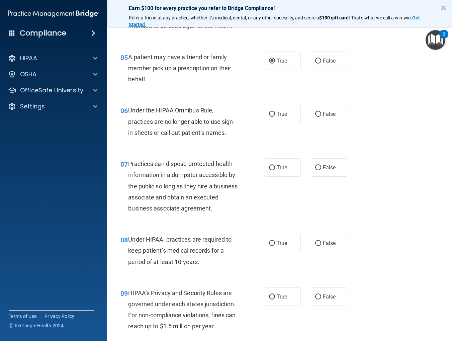
scroll to position [306, 0]
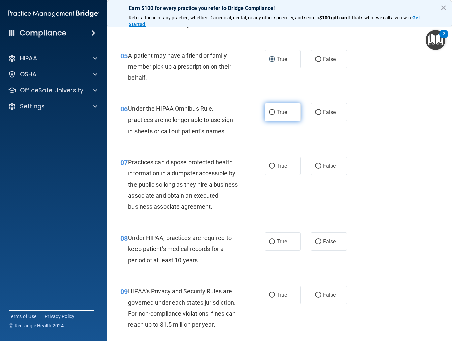
click at [275, 111] on label "True" at bounding box center [283, 112] width 36 height 18
click at [275, 111] on input "True" at bounding box center [272, 112] width 6 height 5
radio input "true"
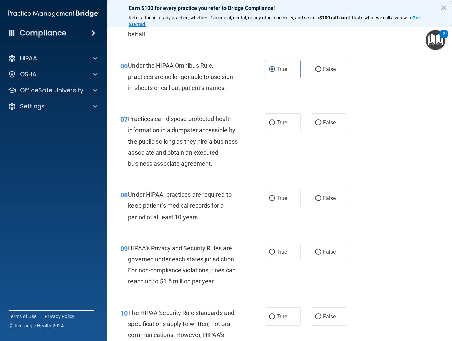
scroll to position [350, 0]
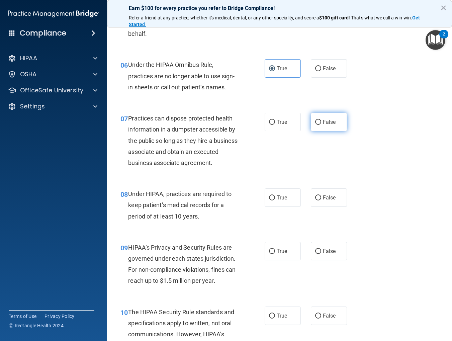
click at [315, 122] on input "False" at bounding box center [318, 122] width 6 height 5
radio input "true"
drag, startPoint x: 316, startPoint y: 197, endPoint x: 318, endPoint y: 209, distance: 12.3
click at [316, 197] on input "False" at bounding box center [318, 197] width 6 height 5
radio input "true"
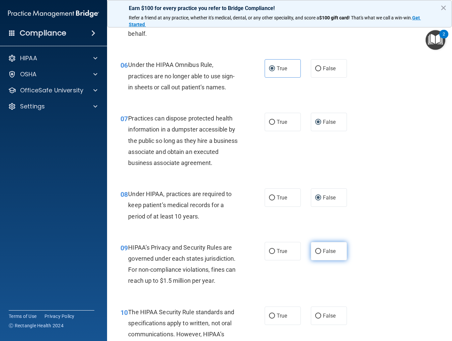
drag, startPoint x: 319, startPoint y: 251, endPoint x: 321, endPoint y: 247, distance: 4.3
click at [319, 251] on input "False" at bounding box center [318, 251] width 6 height 5
radio input "true"
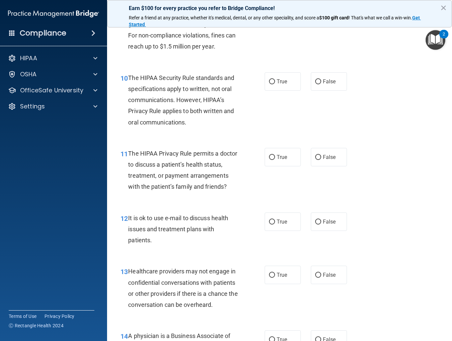
scroll to position [587, 0]
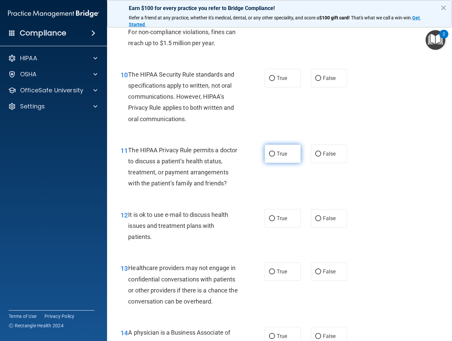
click at [271, 152] on input "True" at bounding box center [272, 154] width 6 height 5
radio input "true"
drag, startPoint x: 271, startPoint y: 78, endPoint x: 291, endPoint y: 107, distance: 35.3
click at [271, 78] on input "True" at bounding box center [272, 78] width 6 height 5
radio input "true"
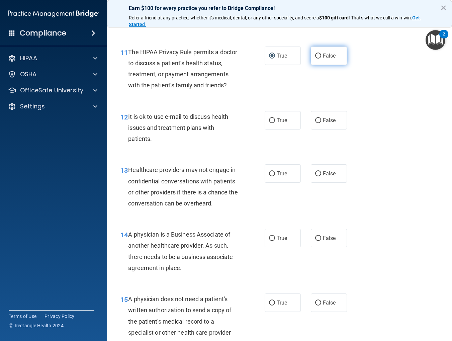
scroll to position [686, 0]
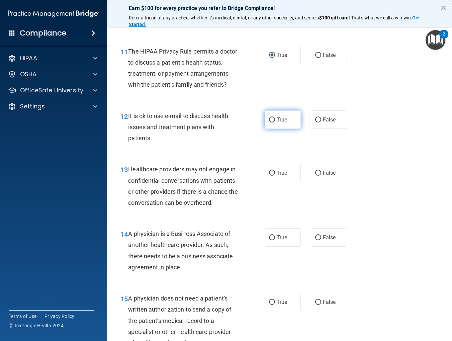
click at [273, 119] on input "True" at bounding box center [272, 119] width 6 height 5
radio input "true"
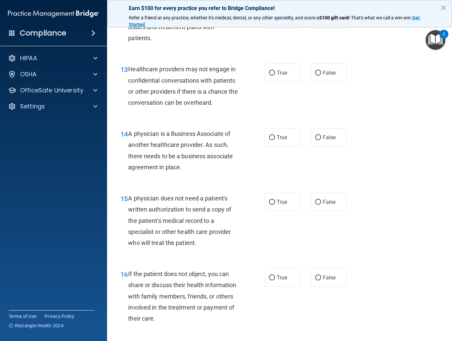
scroll to position [789, 0]
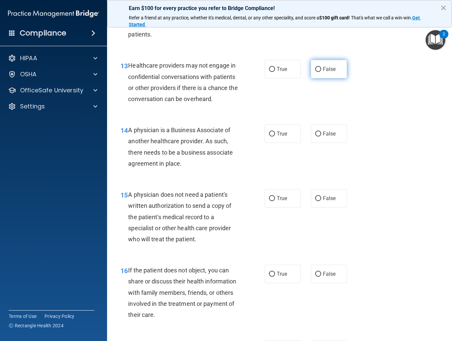
click at [318, 68] on input "False" at bounding box center [318, 69] width 6 height 5
radio input "true"
drag, startPoint x: 279, startPoint y: 134, endPoint x: 301, endPoint y: 154, distance: 29.3
click at [279, 134] on span "True" at bounding box center [282, 133] width 10 height 6
click at [275, 134] on input "True" at bounding box center [272, 133] width 6 height 5
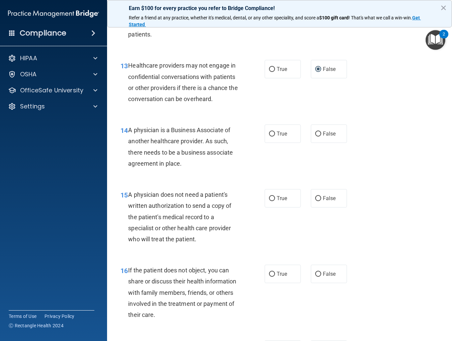
radio input "true"
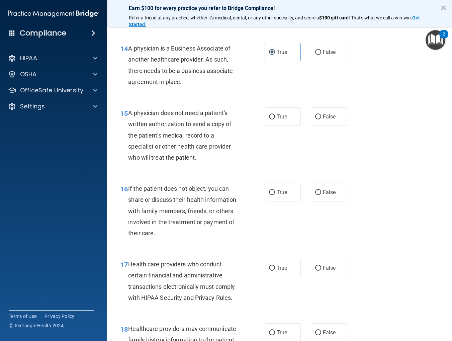
scroll to position [884, 0]
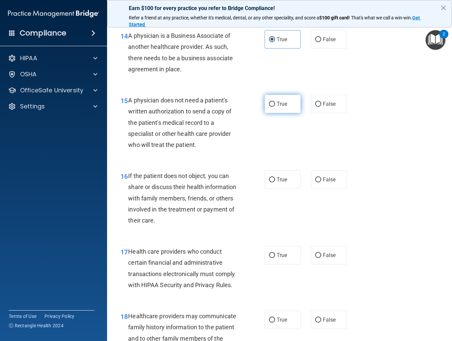
click at [277, 104] on span "True" at bounding box center [282, 104] width 10 height 6
click at [275, 104] on input "True" at bounding box center [272, 104] width 6 height 5
radio input "true"
click at [284, 179] on span "True" at bounding box center [282, 179] width 10 height 6
click at [275, 179] on input "True" at bounding box center [272, 179] width 6 height 5
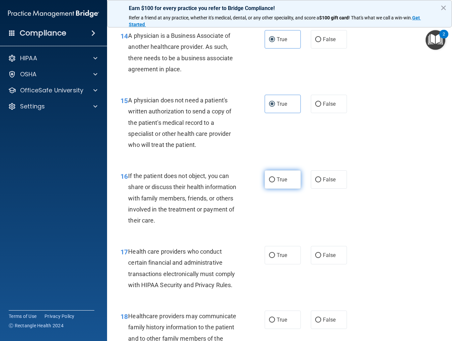
radio input "true"
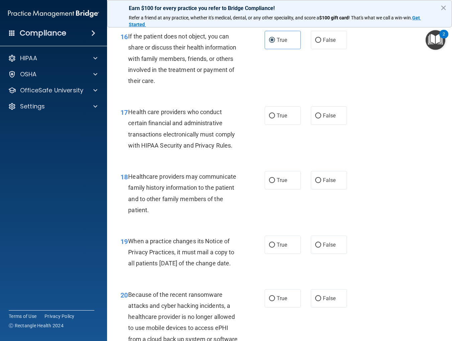
scroll to position [1025, 0]
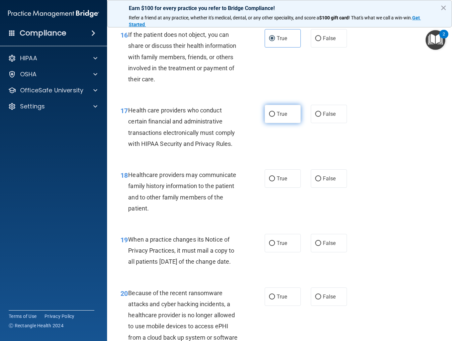
click at [273, 114] on input "True" at bounding box center [272, 114] width 6 height 5
radio input "true"
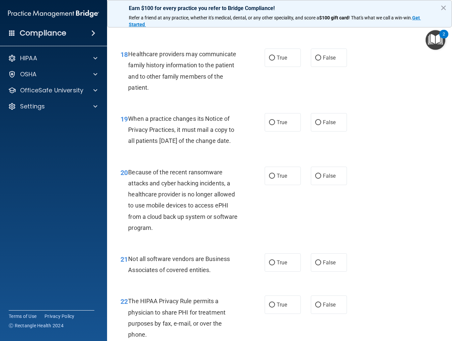
scroll to position [1147, 0]
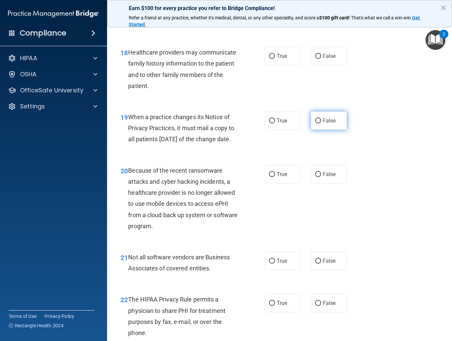
click at [319, 119] on input "False" at bounding box center [318, 120] width 6 height 5
radio input "true"
drag, startPoint x: 320, startPoint y: 57, endPoint x: 321, endPoint y: 93, distance: 35.8
click at [319, 59] on input "False" at bounding box center [318, 56] width 6 height 5
radio input "true"
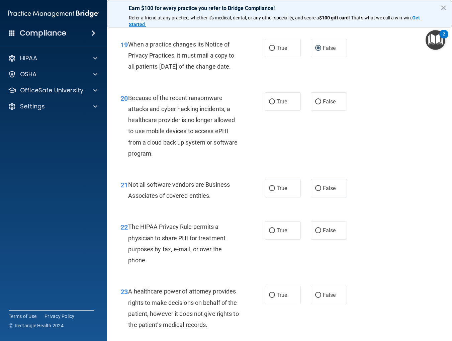
scroll to position [1222, 0]
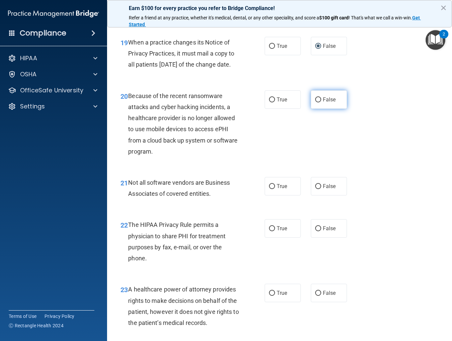
click at [320, 102] on input "False" at bounding box center [318, 99] width 6 height 5
radio input "true"
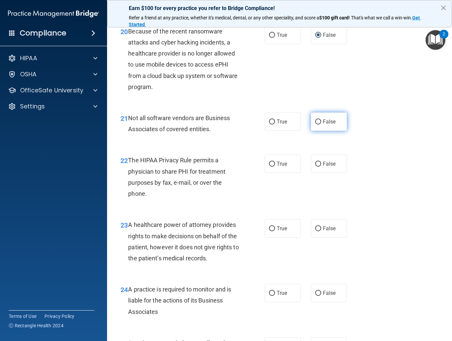
scroll to position [1288, 0]
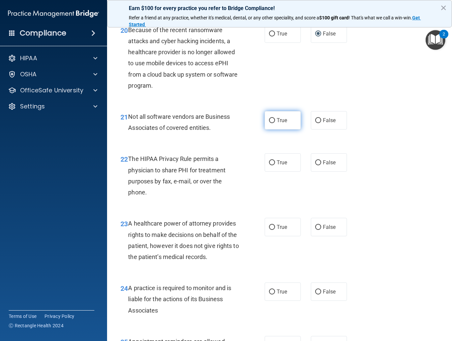
click at [272, 123] on input "True" at bounding box center [272, 120] width 6 height 5
radio input "true"
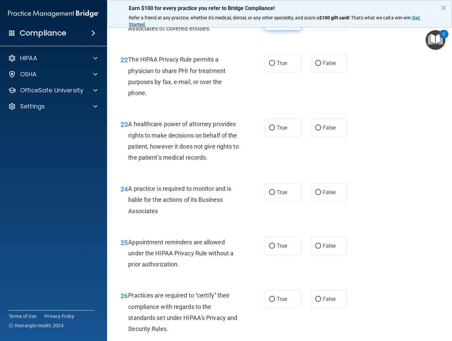
scroll to position [1386, 0]
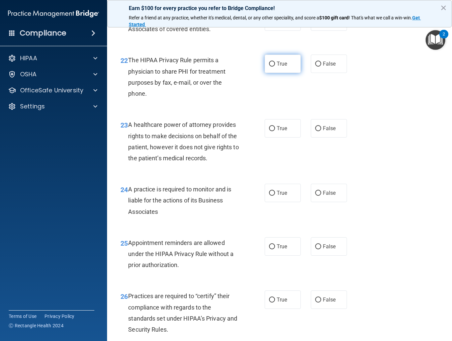
click at [271, 67] on input "True" at bounding box center [272, 64] width 6 height 5
radio input "true"
click at [319, 131] on input "False" at bounding box center [318, 128] width 6 height 5
radio input "true"
click at [317, 196] on input "False" at bounding box center [318, 193] width 6 height 5
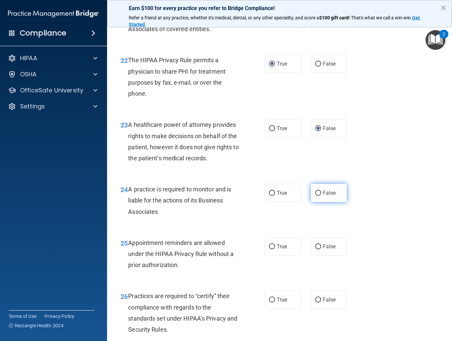
radio input "true"
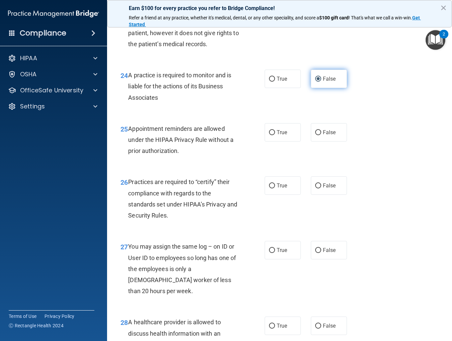
scroll to position [1502, 0]
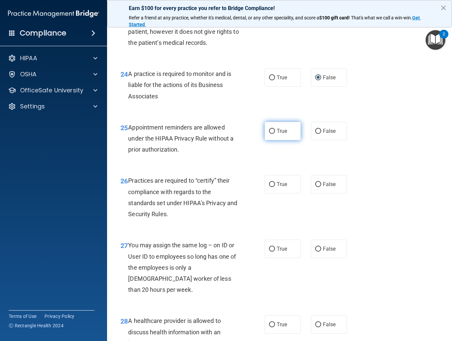
click at [273, 134] on input "True" at bounding box center [272, 131] width 6 height 5
radio input "true"
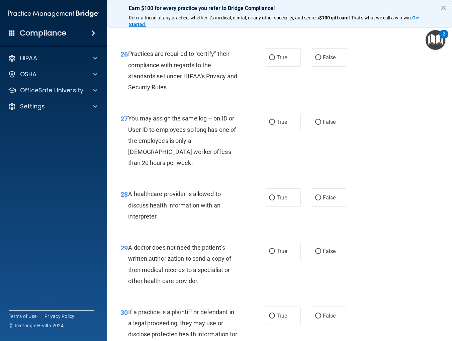
scroll to position [1639, 0]
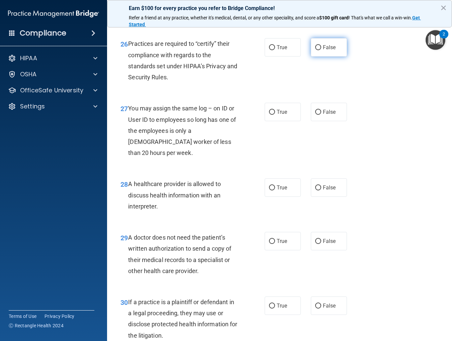
click at [318, 50] on input "False" at bounding box center [318, 47] width 6 height 5
radio input "true"
click at [319, 115] on input "False" at bounding box center [318, 112] width 6 height 5
radio input "true"
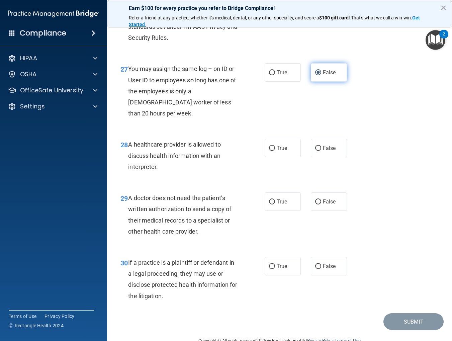
scroll to position [1694, 0]
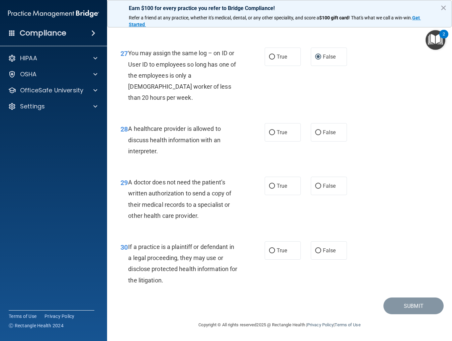
drag, startPoint x: 272, startPoint y: 133, endPoint x: 292, endPoint y: 172, distance: 43.7
click at [273, 133] on input "True" at bounding box center [272, 132] width 6 height 5
radio input "true"
drag, startPoint x: 272, startPoint y: 184, endPoint x: 278, endPoint y: 220, distance: 37.3
click at [272, 184] on input "True" at bounding box center [272, 186] width 6 height 5
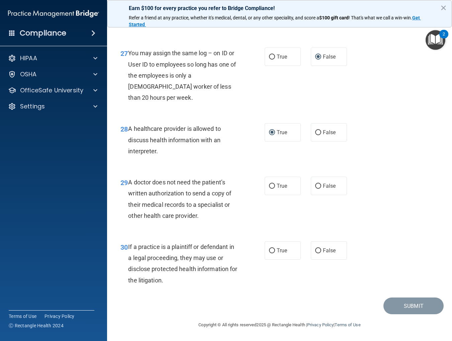
radio input "true"
click at [273, 250] on input "True" at bounding box center [272, 250] width 6 height 5
radio input "true"
click at [416, 308] on button "Submit" at bounding box center [413, 305] width 60 height 17
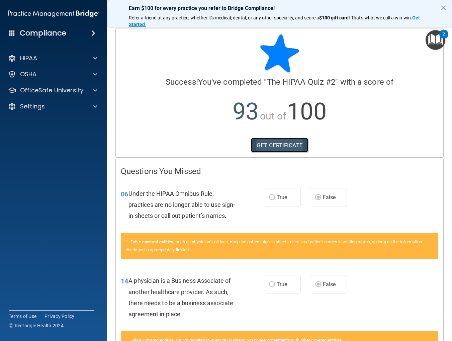
click at [287, 141] on link "GET CERTIFICATE" at bounding box center [279, 145] width 57 height 15
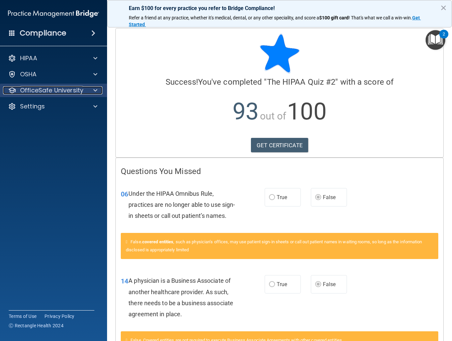
click at [75, 88] on p "OfficeSafe University" at bounding box center [51, 90] width 63 height 8
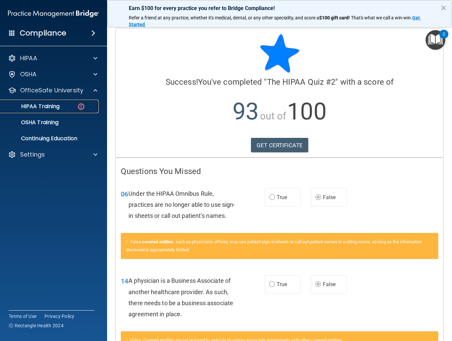
click at [75, 107] on div "HIPAA Training" at bounding box center [49, 106] width 91 height 7
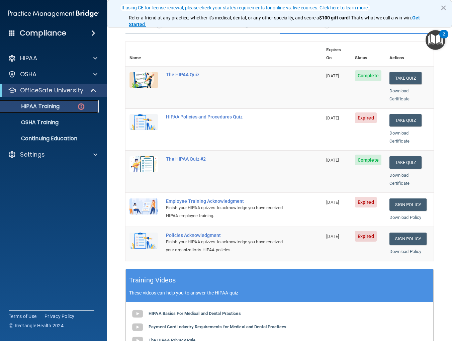
scroll to position [61, 0]
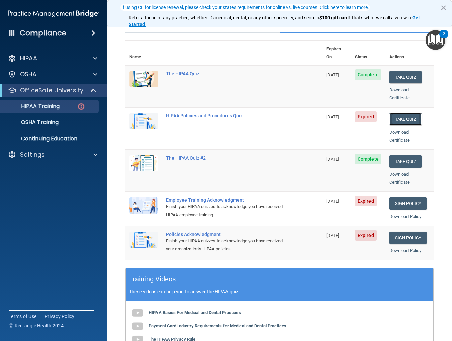
click at [404, 113] on button "Take Quiz" at bounding box center [405, 119] width 32 height 12
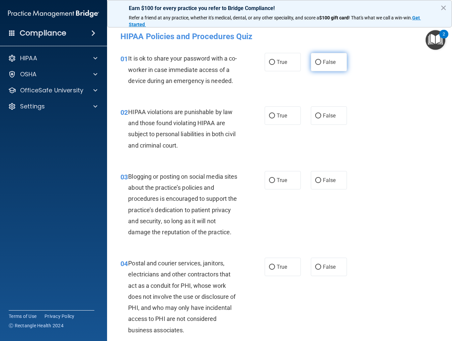
click at [320, 63] on input "False" at bounding box center [318, 62] width 6 height 5
radio input "true"
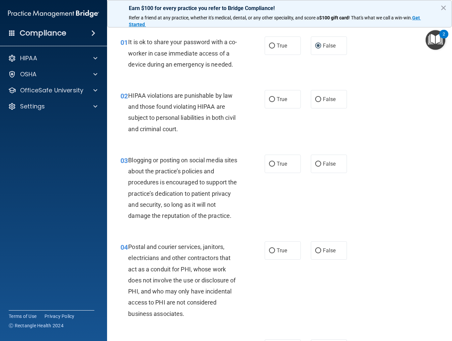
scroll to position [18, 0]
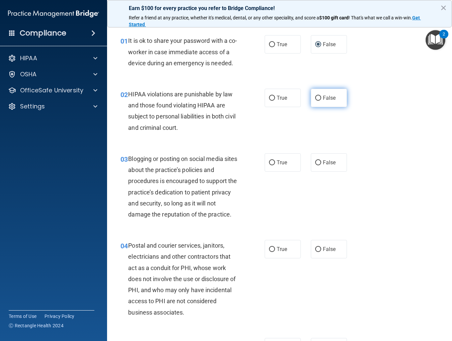
click at [324, 97] on span "False" at bounding box center [329, 98] width 13 height 6
click at [321, 97] on input "False" at bounding box center [318, 98] width 6 height 5
radio input "true"
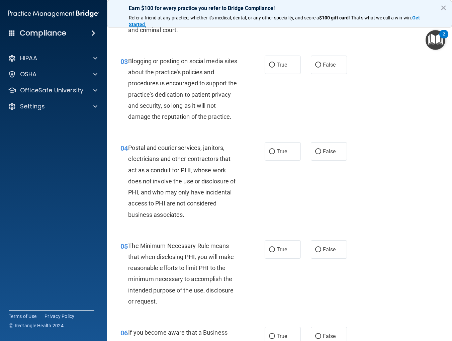
scroll to position [115, 0]
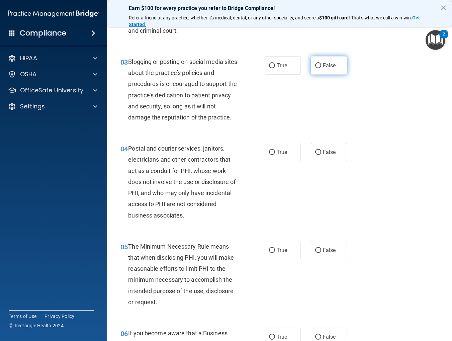
click at [321, 65] on label "False" at bounding box center [329, 65] width 36 height 18
click at [321, 65] on input "False" at bounding box center [318, 65] width 6 height 5
radio input "true"
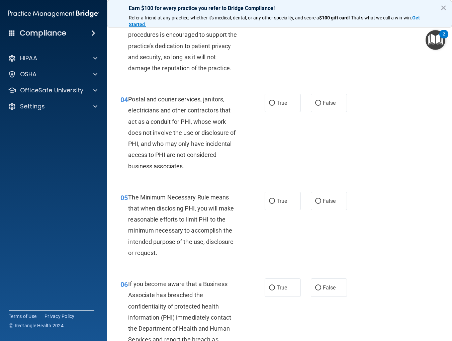
scroll to position [165, 0]
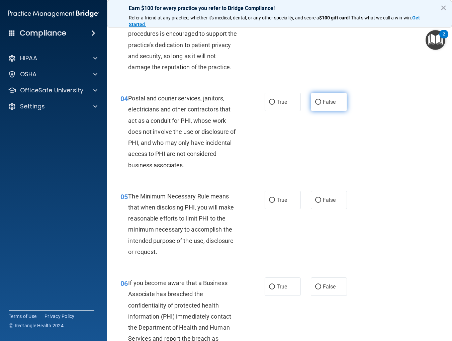
click at [331, 102] on span "False" at bounding box center [329, 102] width 13 height 6
click at [321, 102] on input "False" at bounding box center [318, 102] width 6 height 5
radio input "true"
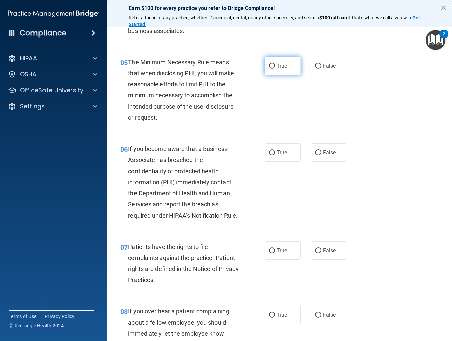
scroll to position [299, 0]
click at [272, 66] on input "True" at bounding box center [272, 65] width 6 height 5
radio input "true"
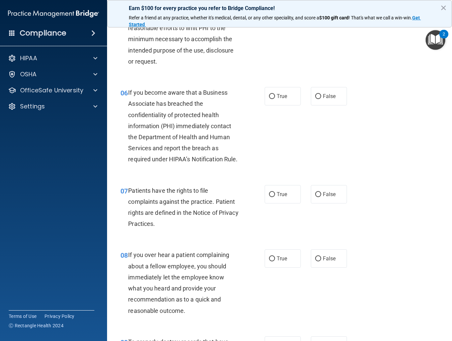
scroll to position [356, 0]
click at [278, 96] on span "True" at bounding box center [282, 95] width 10 height 6
click at [275, 96] on input "True" at bounding box center [272, 95] width 6 height 5
radio input "true"
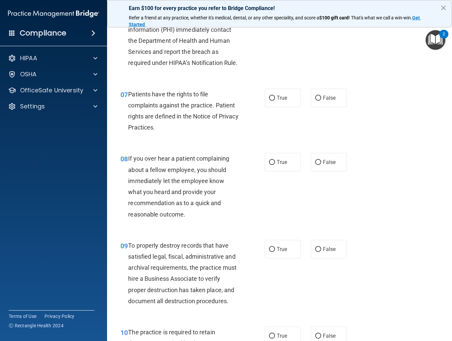
scroll to position [452, 0]
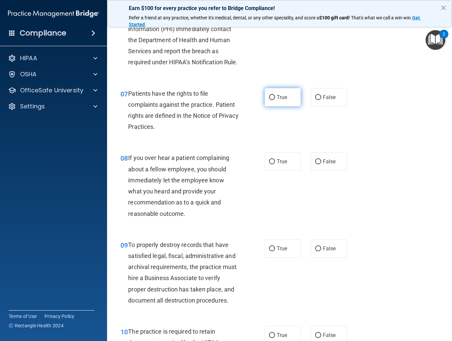
click at [277, 98] on span "True" at bounding box center [282, 97] width 10 height 6
click at [275, 98] on input "True" at bounding box center [272, 97] width 6 height 5
radio input "true"
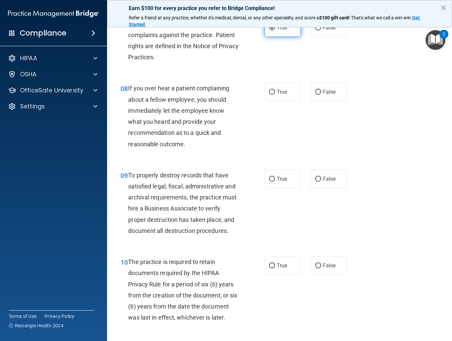
scroll to position [522, 0]
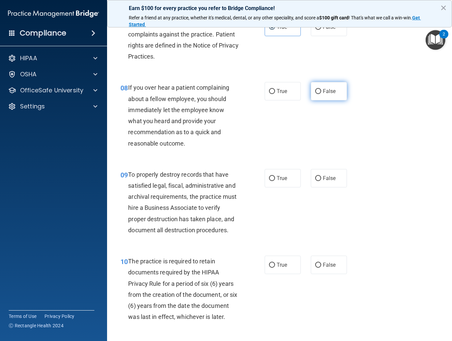
drag, startPoint x: 324, startPoint y: 92, endPoint x: 325, endPoint y: 86, distance: 5.8
click at [323, 89] on span "False" at bounding box center [329, 91] width 13 height 6
click at [321, 89] on input "False" at bounding box center [318, 91] width 6 height 5
radio input "true"
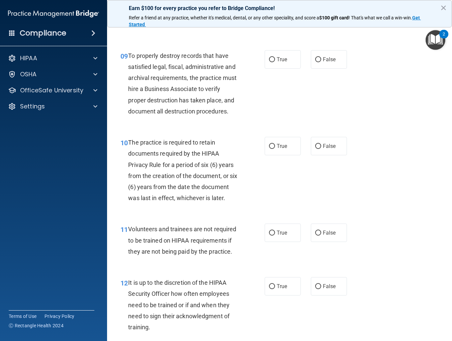
scroll to position [643, 0]
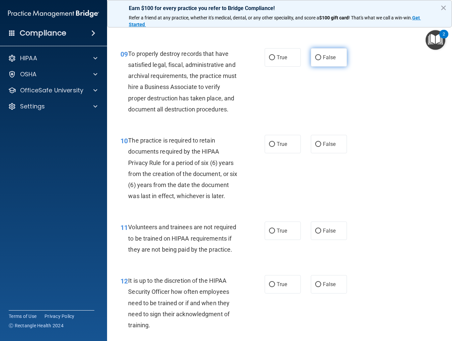
click at [318, 57] on input "False" at bounding box center [318, 57] width 6 height 5
radio input "true"
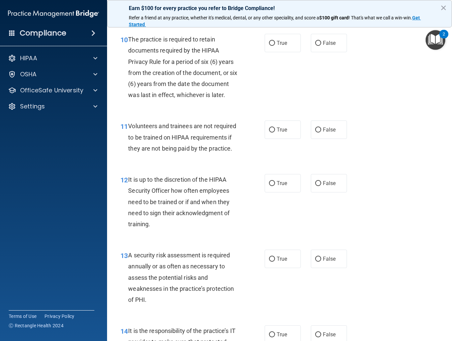
scroll to position [746, 0]
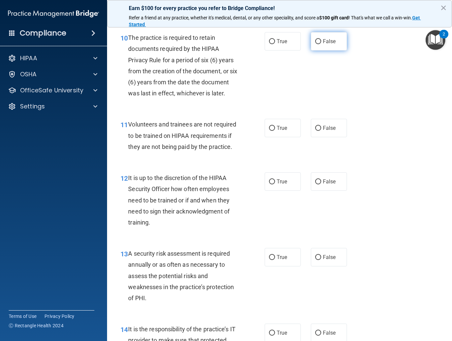
click at [320, 36] on label "False" at bounding box center [329, 41] width 36 height 18
click at [320, 39] on input "False" at bounding box center [318, 41] width 6 height 5
radio input "true"
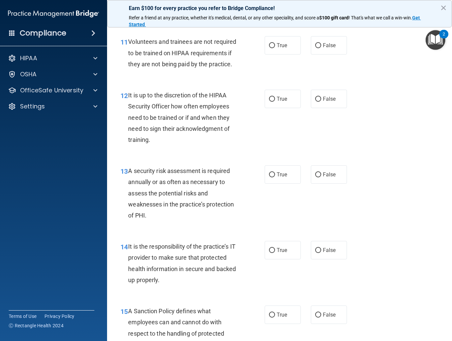
scroll to position [830, 0]
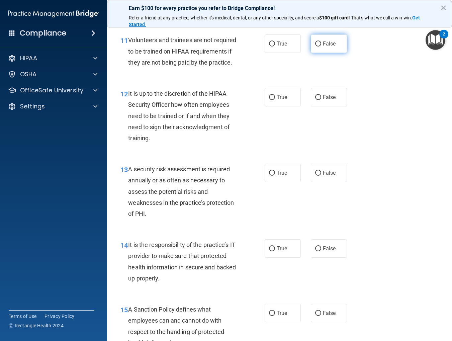
click at [325, 43] on span "False" at bounding box center [329, 43] width 13 height 6
click at [321, 43] on input "False" at bounding box center [318, 43] width 6 height 5
radio input "true"
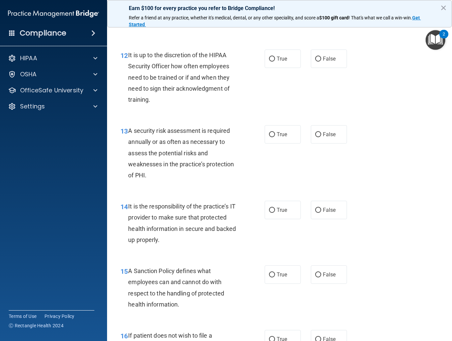
scroll to position [868, 0]
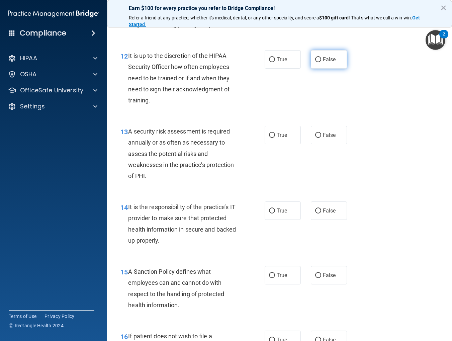
click at [329, 57] on span "False" at bounding box center [329, 59] width 13 height 6
click at [321, 57] on input "False" at bounding box center [318, 59] width 6 height 5
radio input "true"
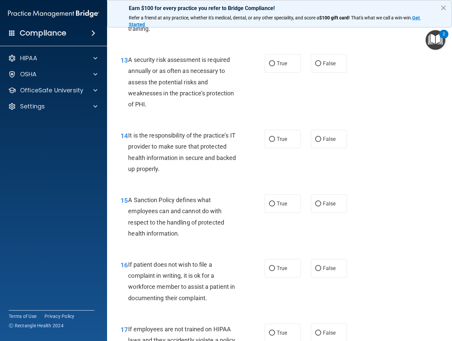
scroll to position [941, 0]
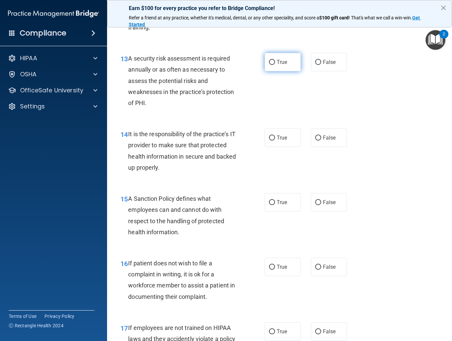
click at [275, 63] on input "True" at bounding box center [272, 62] width 6 height 5
radio input "true"
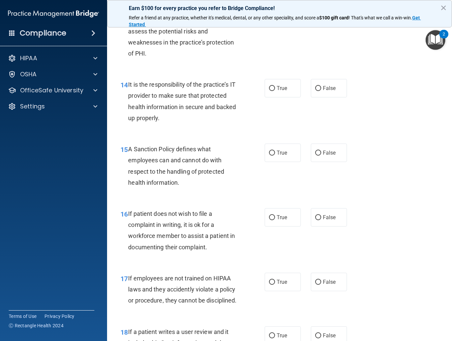
scroll to position [998, 0]
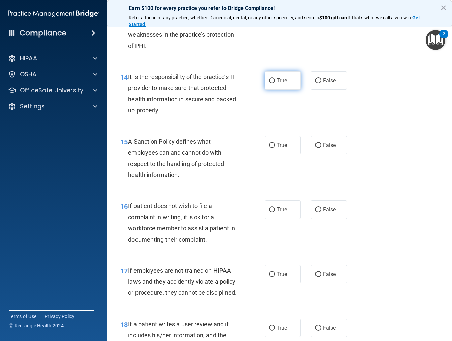
click at [273, 82] on input "True" at bounding box center [272, 80] width 6 height 5
radio input "true"
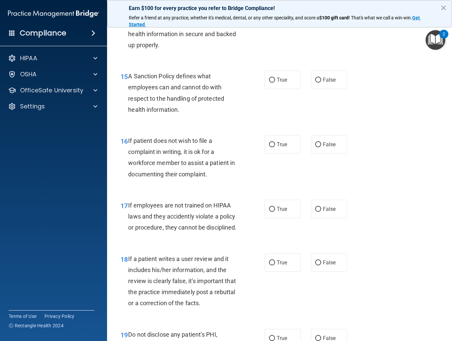
scroll to position [1069, 0]
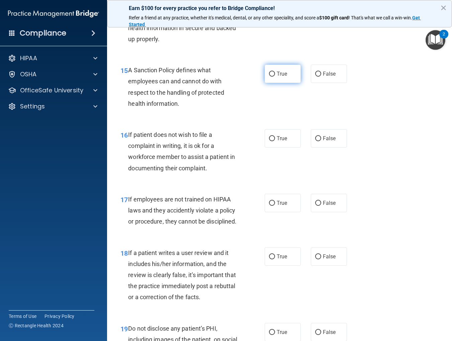
click at [277, 74] on span "True" at bounding box center [282, 74] width 10 height 6
click at [275, 74] on input "True" at bounding box center [272, 74] width 6 height 5
radio input "true"
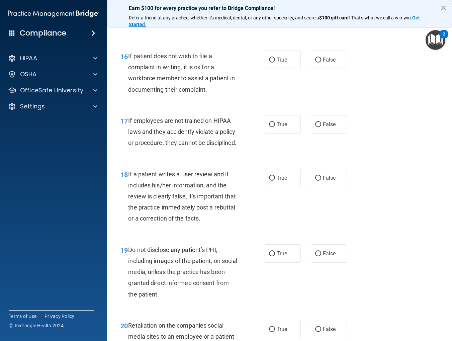
scroll to position [1151, 0]
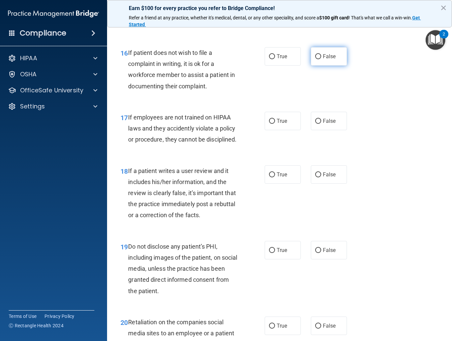
click at [320, 56] on input "False" at bounding box center [318, 56] width 6 height 5
radio input "true"
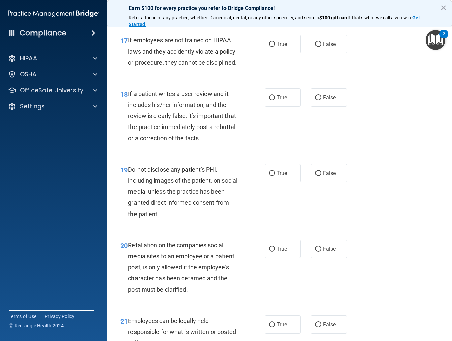
scroll to position [1224, 0]
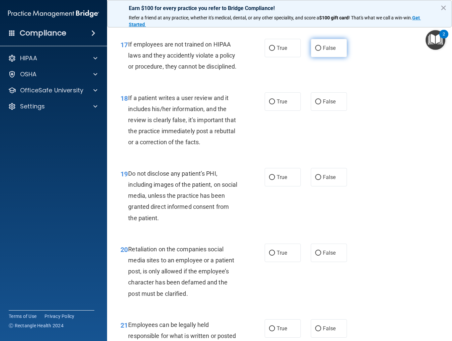
click at [318, 48] on input "False" at bounding box center [318, 48] width 6 height 5
radio input "true"
click at [274, 49] on input "True" at bounding box center [272, 48] width 6 height 5
radio input "true"
radio input "false"
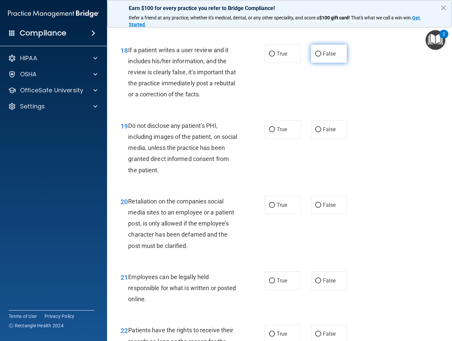
scroll to position [1279, 0]
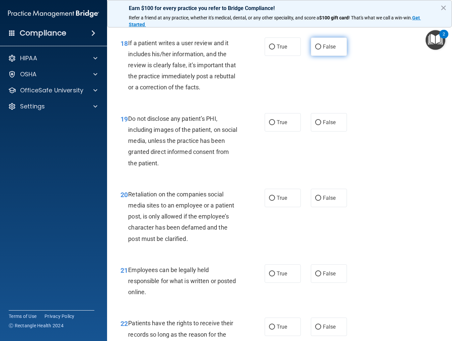
click at [319, 46] on input "False" at bounding box center [318, 46] width 6 height 5
radio input "true"
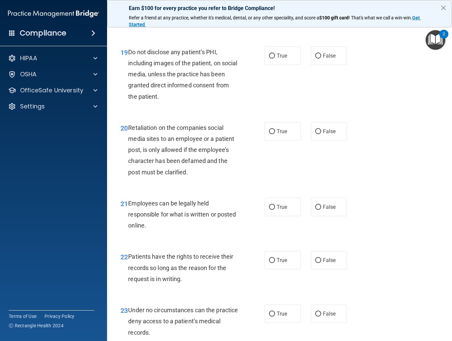
scroll to position [1345, 0]
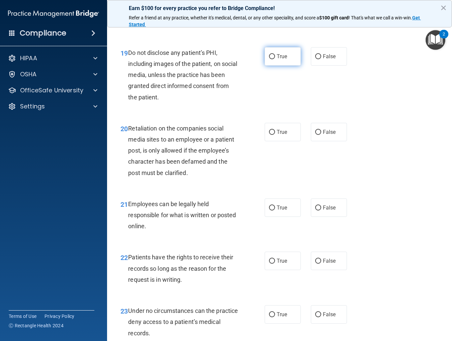
click at [270, 57] on input "True" at bounding box center [272, 56] width 6 height 5
radio input "true"
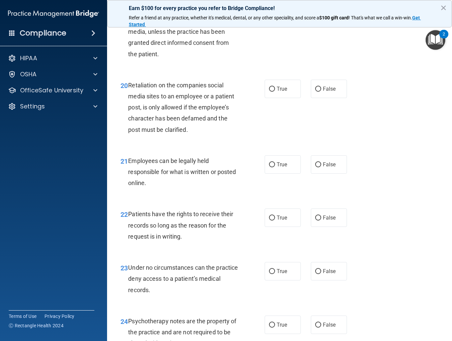
scroll to position [1390, 0]
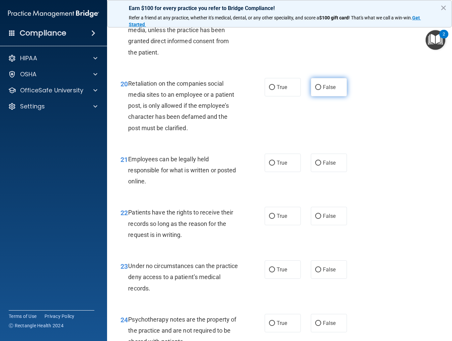
click at [320, 87] on input "False" at bounding box center [318, 87] width 6 height 5
radio input "true"
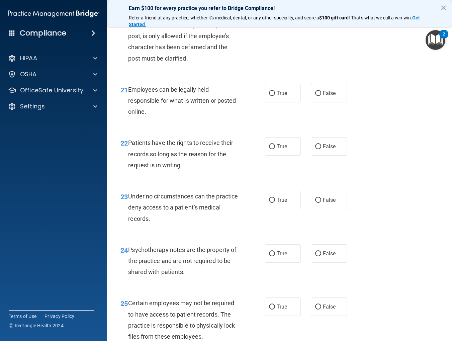
scroll to position [1460, 0]
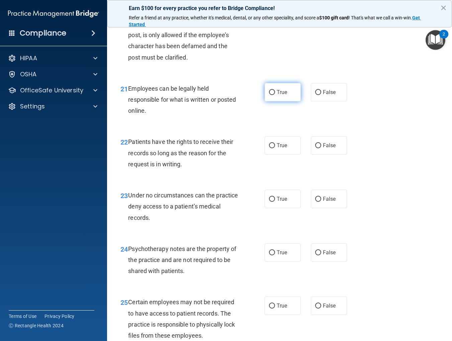
click at [272, 92] on input "True" at bounding box center [272, 92] width 6 height 5
radio input "true"
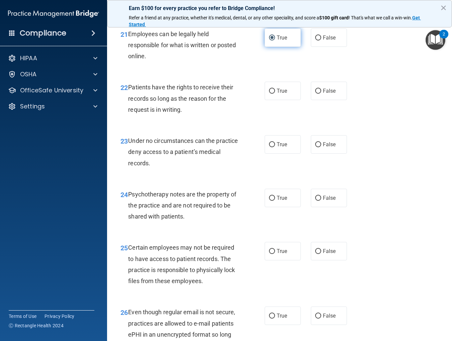
scroll to position [1518, 0]
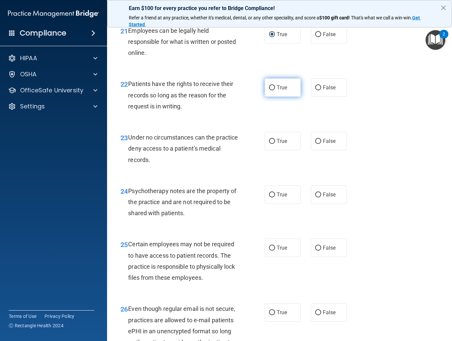
click at [275, 88] on label "True" at bounding box center [283, 87] width 36 height 18
click at [275, 88] on input "True" at bounding box center [272, 87] width 6 height 5
radio input "true"
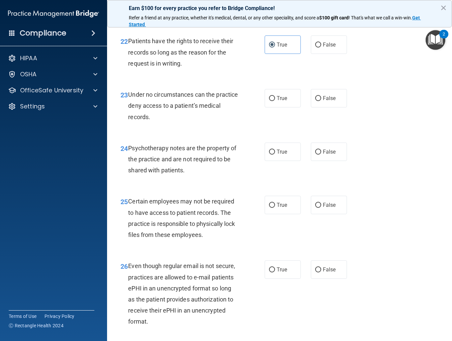
scroll to position [1562, 0]
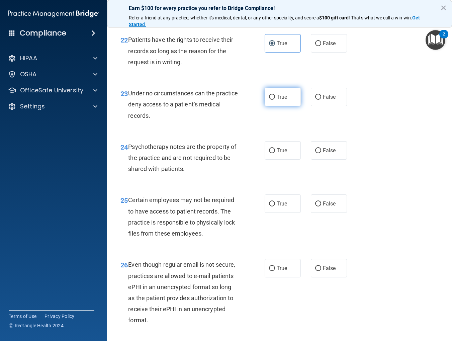
click at [275, 95] on label "True" at bounding box center [283, 97] width 36 height 18
click at [275, 95] on input "True" at bounding box center [272, 97] width 6 height 5
radio input "true"
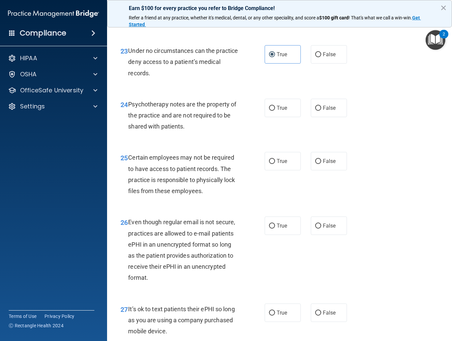
scroll to position [1606, 0]
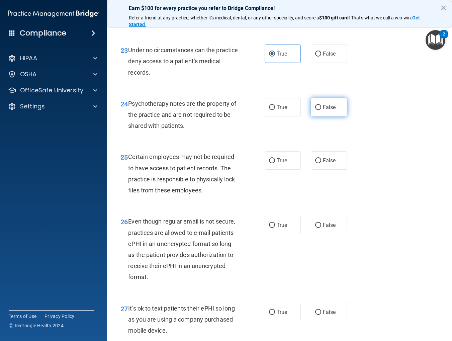
click at [329, 107] on span "False" at bounding box center [329, 107] width 13 height 6
click at [321, 107] on input "False" at bounding box center [318, 107] width 6 height 5
radio input "true"
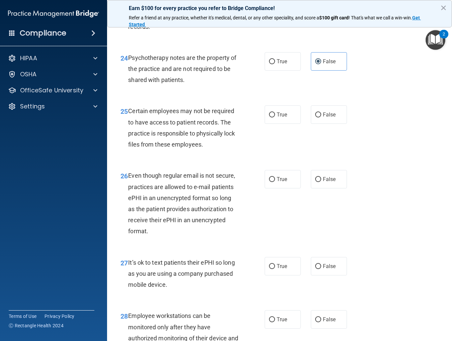
scroll to position [1654, 0]
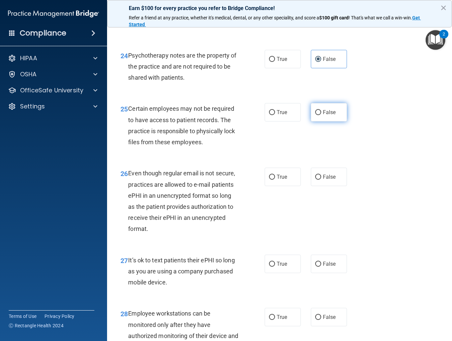
click at [329, 112] on span "False" at bounding box center [329, 112] width 13 height 6
click at [321, 112] on input "False" at bounding box center [318, 112] width 6 height 5
radio input "true"
click at [285, 109] on span "True" at bounding box center [282, 112] width 10 height 6
click at [275, 110] on input "True" at bounding box center [272, 112] width 6 height 5
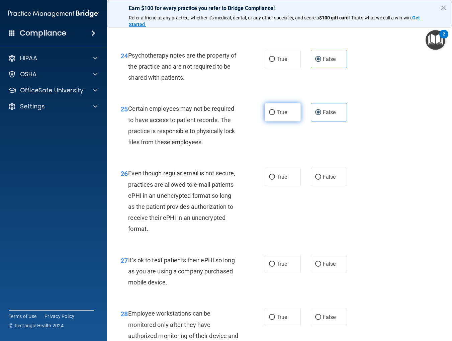
radio input "true"
radio input "false"
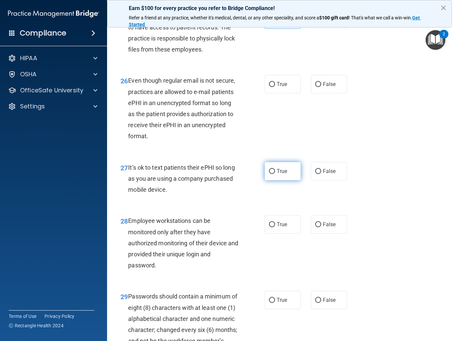
scroll to position [1750, 0]
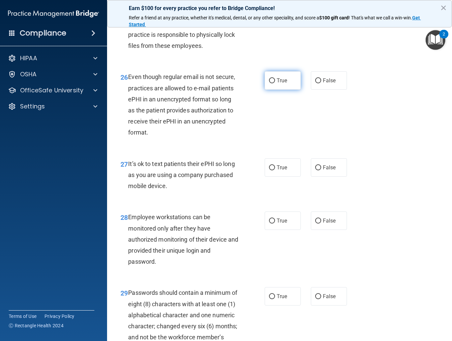
click at [281, 83] on span "True" at bounding box center [282, 80] width 10 height 6
click at [275, 83] on input "True" at bounding box center [272, 80] width 6 height 5
radio input "true"
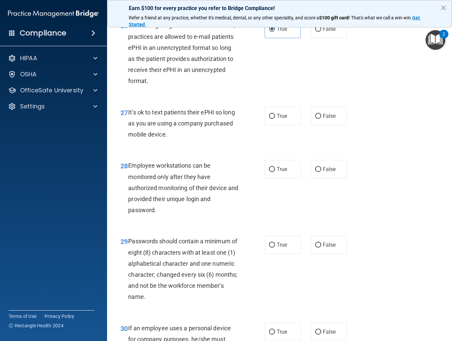
scroll to position [1811, 0]
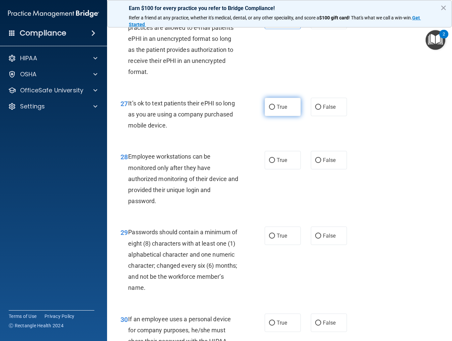
click at [278, 108] on span "True" at bounding box center [282, 107] width 10 height 6
click at [275, 108] on input "True" at bounding box center [272, 107] width 6 height 5
radio input "true"
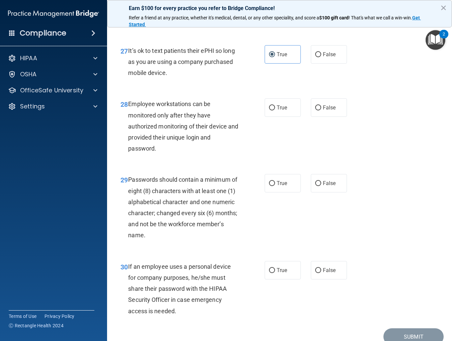
scroll to position [1871, 0]
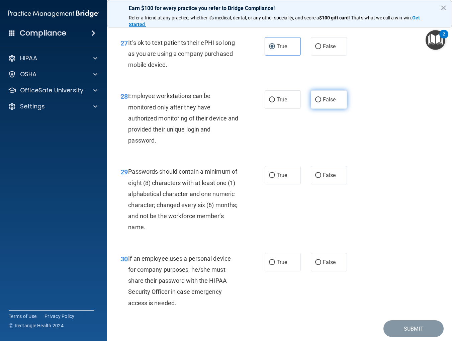
click at [318, 100] on input "False" at bounding box center [318, 99] width 6 height 5
radio input "true"
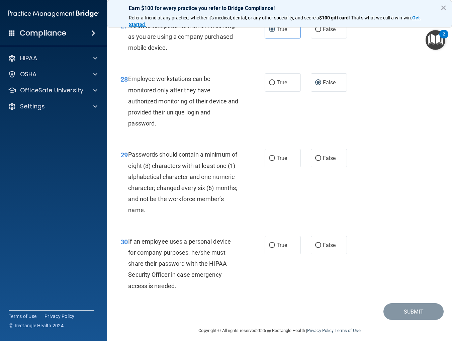
scroll to position [1894, 0]
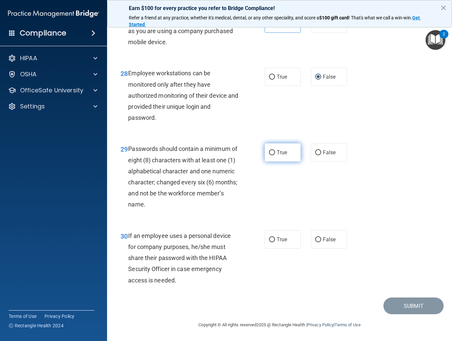
click at [270, 151] on input "True" at bounding box center [272, 152] width 6 height 5
radio input "true"
click at [319, 238] on input "False" at bounding box center [318, 239] width 6 height 5
radio input "true"
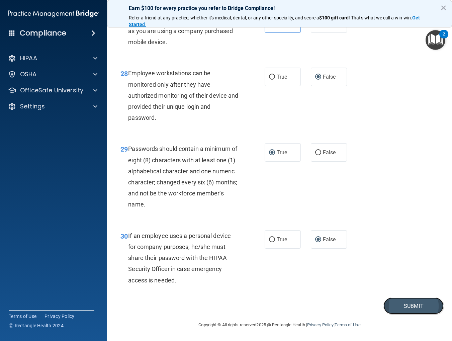
click at [427, 306] on button "Submit" at bounding box center [413, 305] width 60 height 17
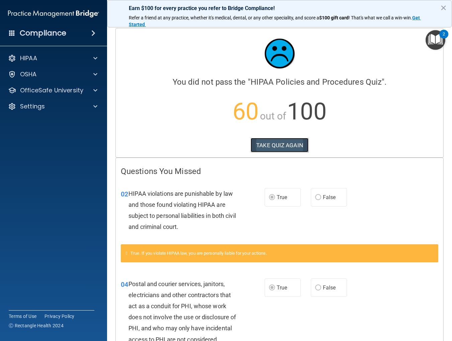
click at [280, 146] on button "TAKE QUIZ AGAIN" at bounding box center [280, 145] width 58 height 15
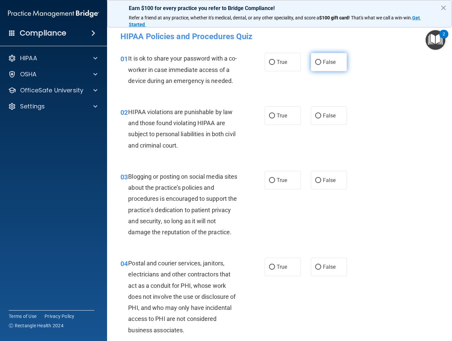
click at [319, 61] on input "False" at bounding box center [318, 62] width 6 height 5
radio input "true"
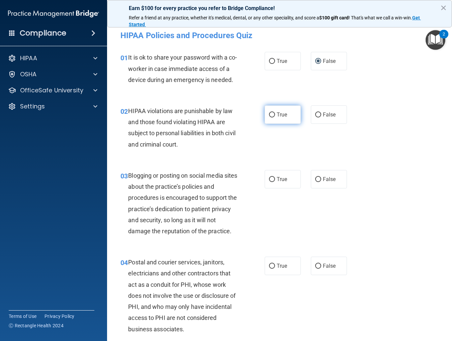
click at [274, 114] on input "True" at bounding box center [272, 114] width 6 height 5
radio input "true"
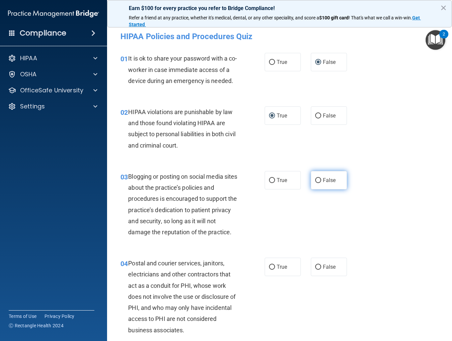
click at [318, 179] on input "False" at bounding box center [318, 180] width 6 height 5
radio input "true"
click at [272, 180] on input "True" at bounding box center [272, 180] width 6 height 5
radio input "true"
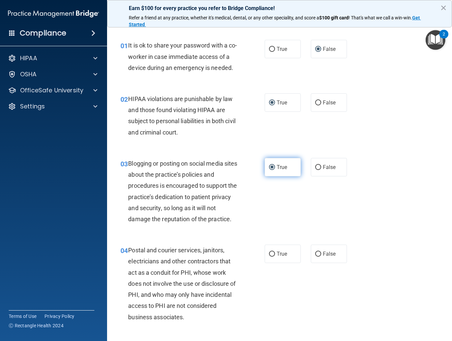
scroll to position [11, 0]
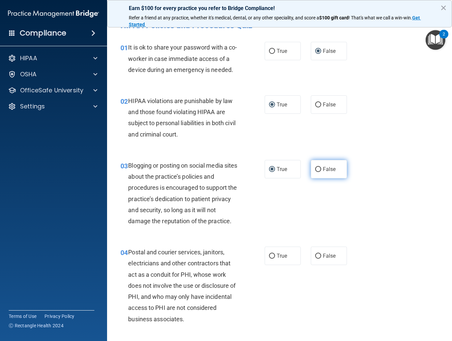
click at [319, 169] on input "False" at bounding box center [318, 169] width 6 height 5
radio input "true"
radio input "false"
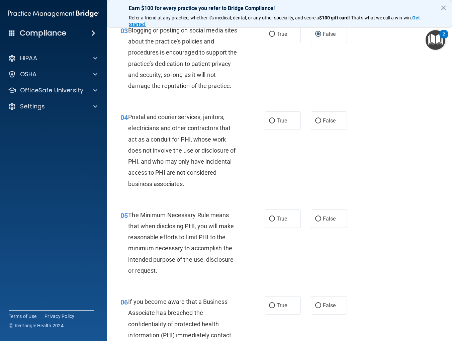
scroll to position [148, 0]
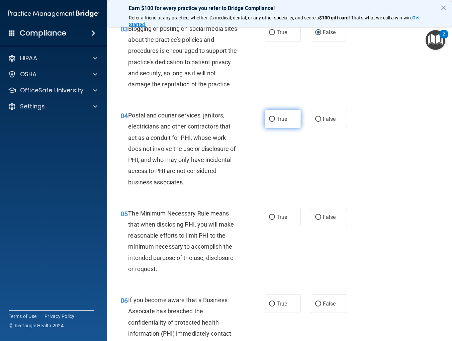
click at [272, 121] on input "True" at bounding box center [272, 119] width 6 height 5
radio input "true"
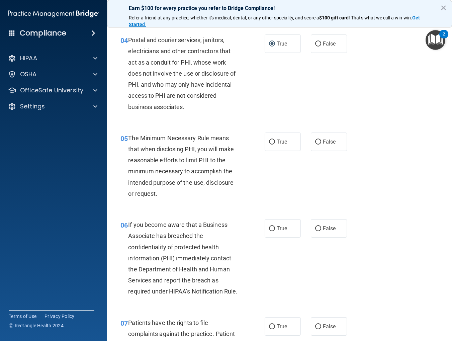
scroll to position [225, 0]
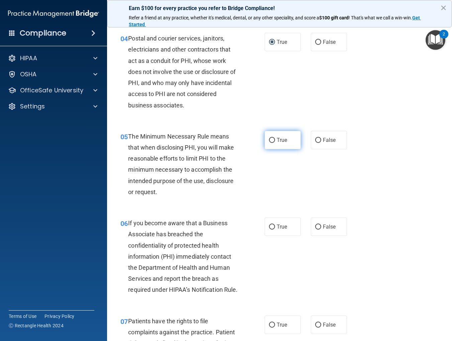
click at [274, 140] on input "True" at bounding box center [272, 140] width 6 height 5
radio input "true"
click at [318, 226] on input "False" at bounding box center [318, 226] width 6 height 5
radio input "true"
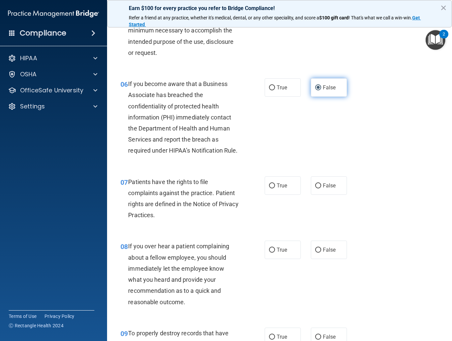
scroll to position [363, 0]
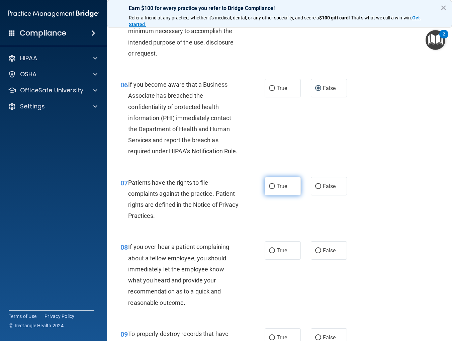
click at [272, 187] on input "True" at bounding box center [272, 186] width 6 height 5
radio input "true"
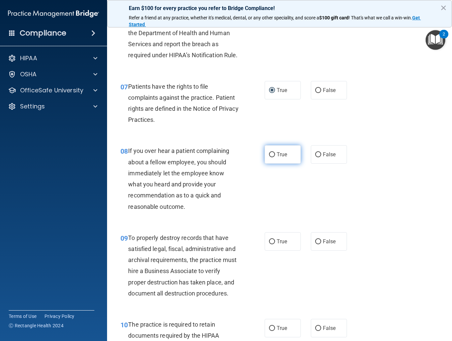
scroll to position [462, 0]
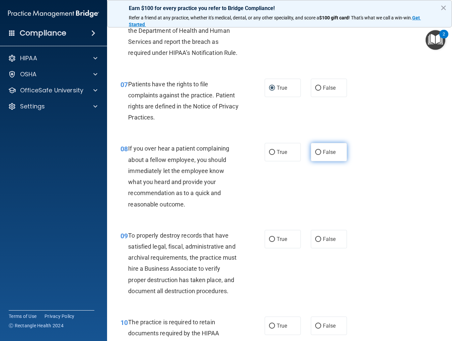
click at [318, 153] on input "False" at bounding box center [318, 152] width 6 height 5
radio input "true"
click at [320, 237] on input "False" at bounding box center [318, 239] width 6 height 5
radio input "true"
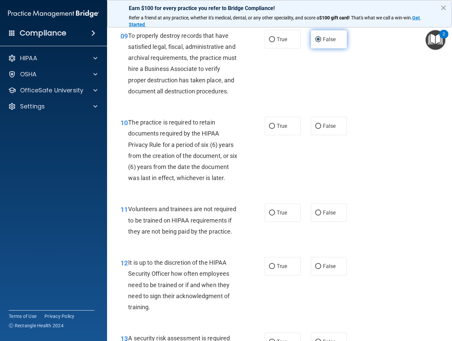
scroll to position [665, 0]
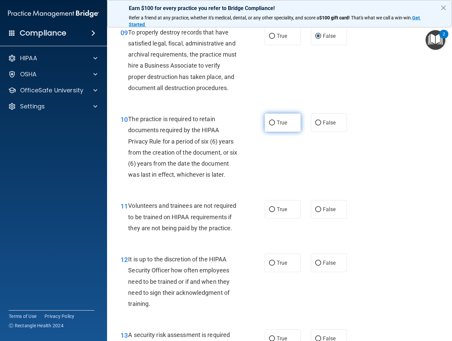
click at [271, 123] on input "True" at bounding box center [272, 122] width 6 height 5
radio input "true"
drag, startPoint x: 319, startPoint y: 209, endPoint x: 321, endPoint y: 225, distance: 16.5
click at [319, 209] on input "False" at bounding box center [318, 209] width 6 height 5
radio input "true"
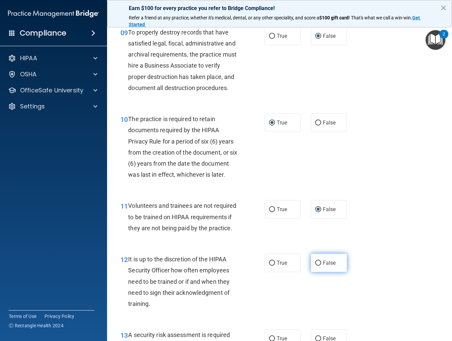
click at [318, 262] on input "False" at bounding box center [318, 263] width 6 height 5
radio input "true"
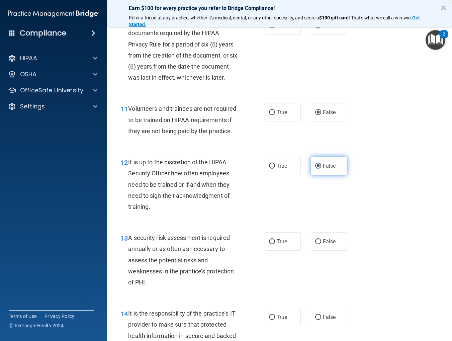
scroll to position [767, 0]
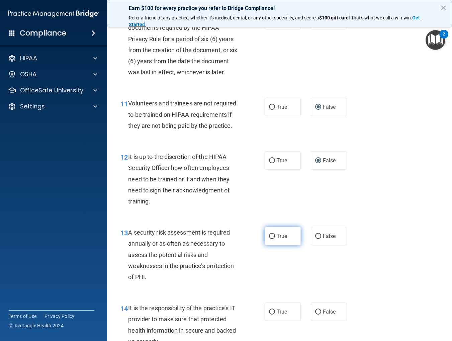
click at [271, 237] on input "True" at bounding box center [272, 236] width 6 height 5
radio input "true"
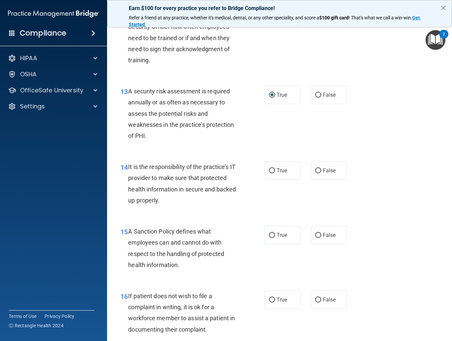
scroll to position [909, 0]
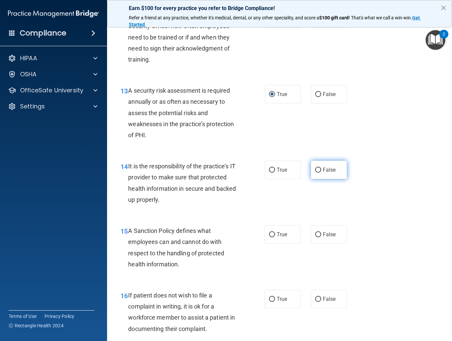
click at [319, 172] on input "False" at bounding box center [318, 170] width 6 height 5
radio input "true"
click at [321, 234] on label "False" at bounding box center [329, 234] width 36 height 18
click at [321, 234] on input "False" at bounding box center [318, 234] width 6 height 5
radio input "true"
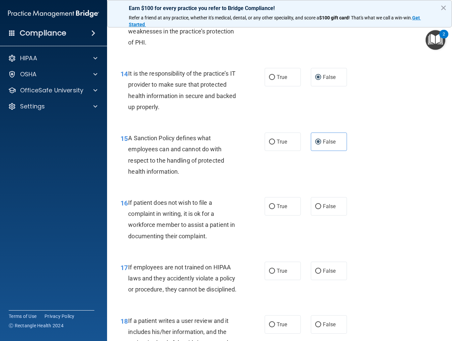
scroll to position [1005, 0]
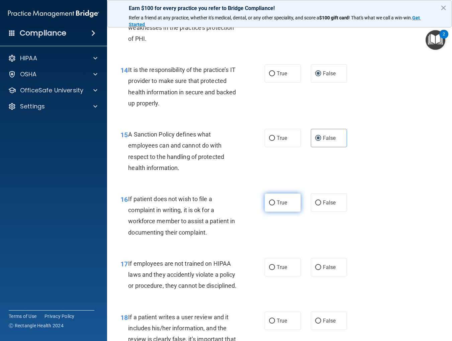
click at [277, 203] on span "True" at bounding box center [282, 202] width 10 height 6
click at [275, 203] on input "True" at bounding box center [272, 202] width 6 height 5
radio input "true"
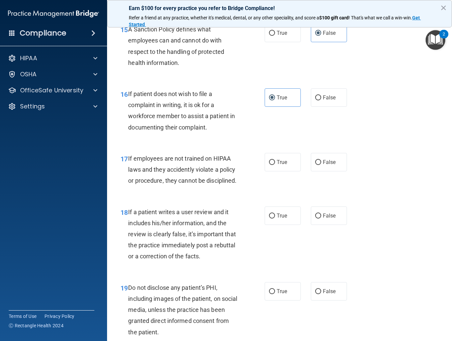
scroll to position [1111, 0]
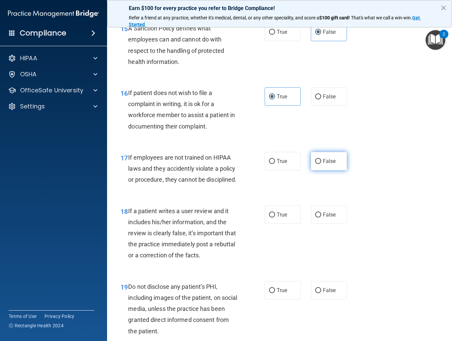
click at [324, 160] on span "False" at bounding box center [329, 161] width 13 height 6
click at [321, 160] on input "False" at bounding box center [318, 161] width 6 height 5
radio input "true"
click at [318, 216] on input "False" at bounding box center [318, 214] width 6 height 5
radio input "true"
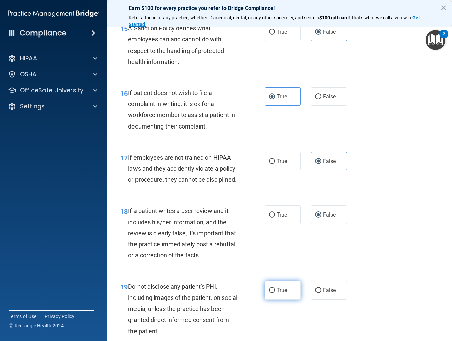
click at [281, 285] on label "True" at bounding box center [283, 290] width 36 height 18
click at [275, 288] on input "True" at bounding box center [272, 290] width 6 height 5
radio input "true"
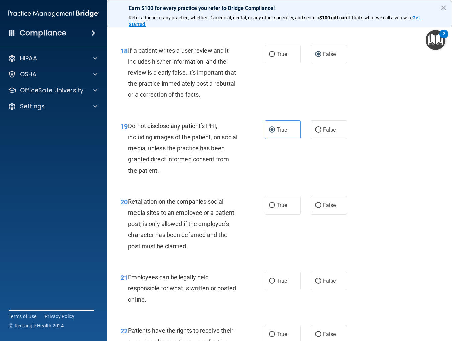
scroll to position [1275, 0]
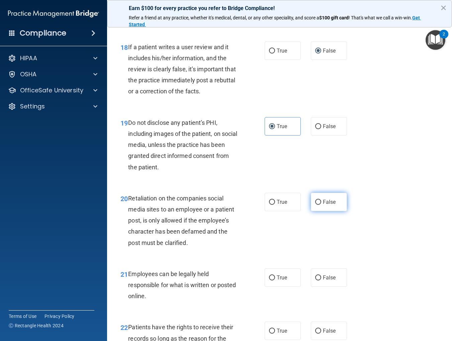
click at [317, 203] on input "False" at bounding box center [318, 202] width 6 height 5
radio input "true"
click at [278, 276] on span "True" at bounding box center [282, 277] width 10 height 6
click at [275, 276] on input "True" at bounding box center [272, 277] width 6 height 5
radio input "true"
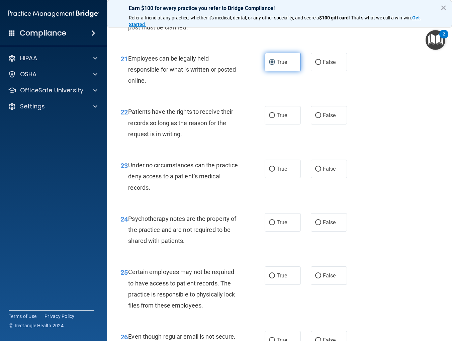
scroll to position [1496, 0]
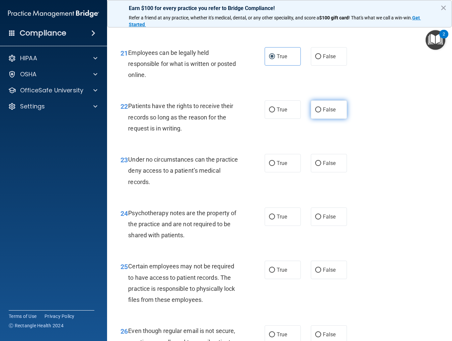
click at [333, 109] on span "False" at bounding box center [329, 109] width 13 height 6
click at [321, 109] on input "False" at bounding box center [318, 109] width 6 height 5
radio input "true"
drag, startPoint x: 326, startPoint y: 166, endPoint x: 326, endPoint y: 172, distance: 6.4
click at [326, 166] on span "False" at bounding box center [329, 163] width 13 height 6
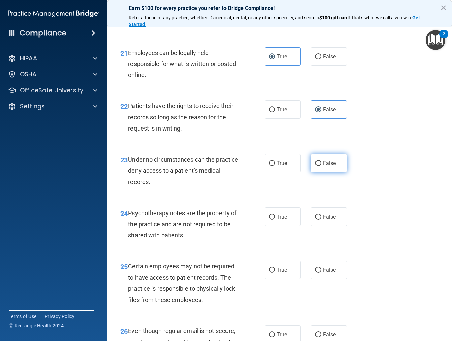
click at [321, 166] on input "False" at bounding box center [318, 163] width 6 height 5
radio input "true"
click at [289, 216] on label "True" at bounding box center [283, 216] width 36 height 18
click at [275, 216] on input "True" at bounding box center [272, 216] width 6 height 5
radio input "true"
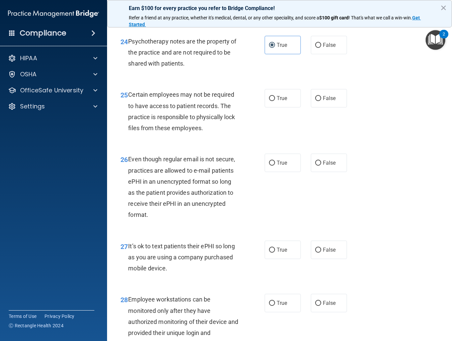
scroll to position [1668, 0]
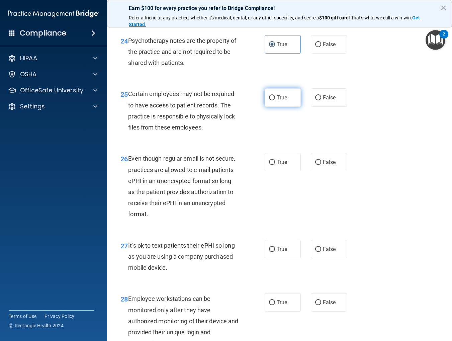
click at [272, 96] on input "True" at bounding box center [272, 97] width 6 height 5
radio input "true"
click at [272, 162] on input "True" at bounding box center [272, 162] width 6 height 5
radio input "true"
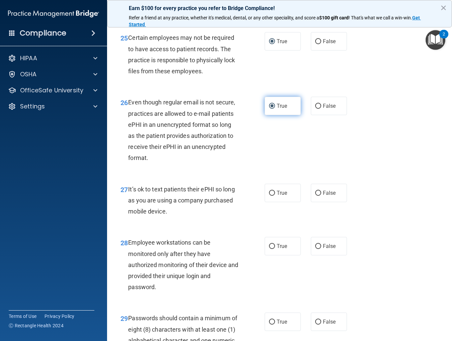
scroll to position [1727, 0]
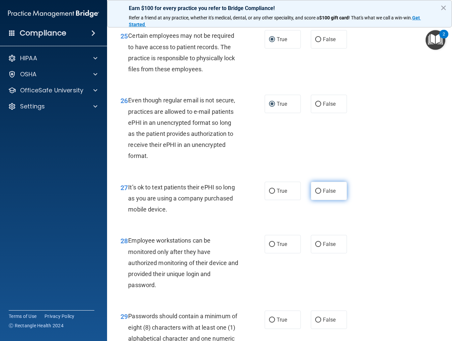
click at [325, 190] on span "False" at bounding box center [329, 191] width 13 height 6
click at [321, 190] on input "False" at bounding box center [318, 191] width 6 height 5
radio input "true"
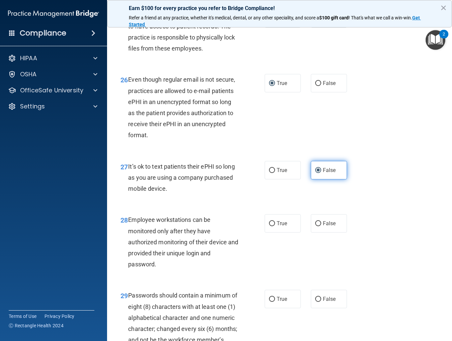
scroll to position [1749, 0]
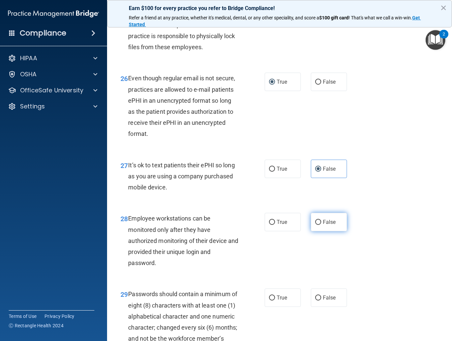
click at [338, 225] on label "False" at bounding box center [329, 222] width 36 height 18
click at [321, 225] on input "False" at bounding box center [318, 222] width 6 height 5
radio input "true"
click at [286, 298] on span "True" at bounding box center [282, 297] width 10 height 6
click at [275, 298] on input "True" at bounding box center [272, 297] width 6 height 5
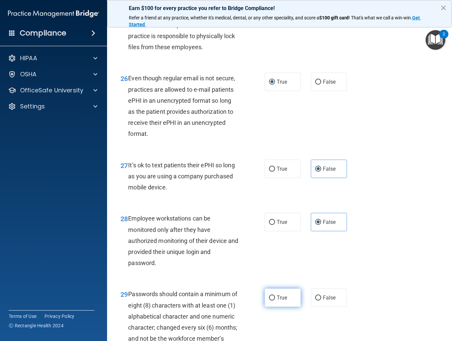
radio input "true"
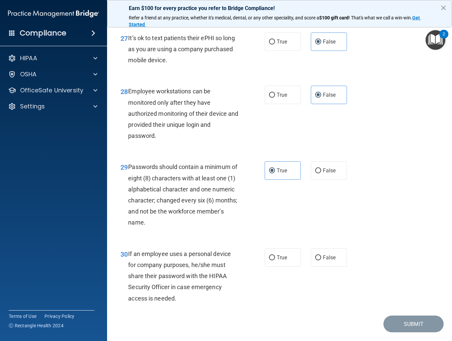
scroll to position [1894, 0]
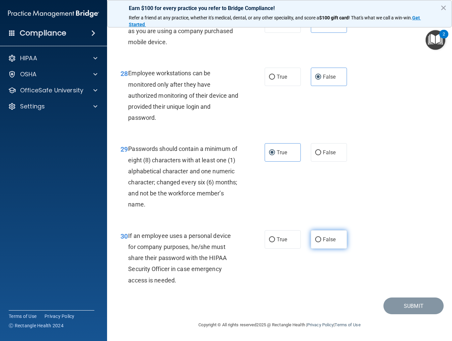
click at [318, 238] on input "False" at bounding box center [318, 239] width 6 height 5
radio input "true"
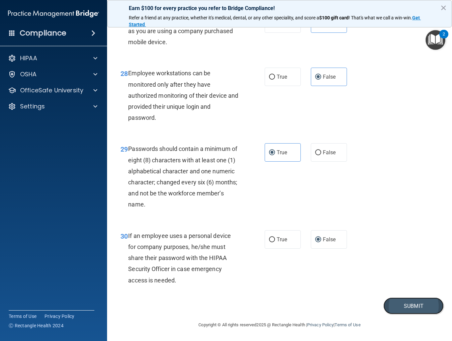
click at [397, 306] on button "Submit" at bounding box center [413, 305] width 60 height 17
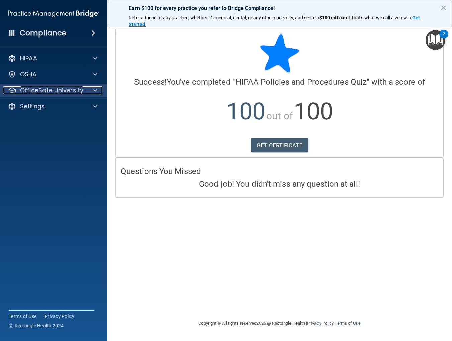
click at [75, 88] on p "OfficeSafe University" at bounding box center [51, 90] width 63 height 8
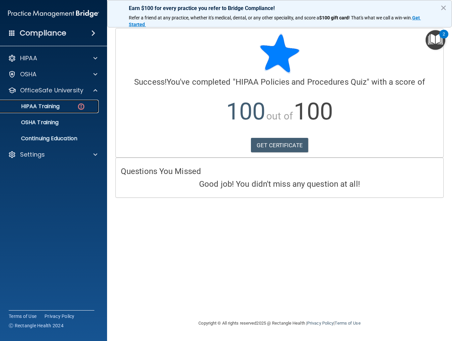
click at [58, 107] on p "HIPAA Training" at bounding box center [31, 106] width 55 height 7
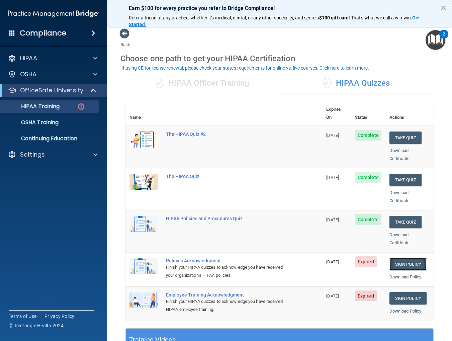
click at [404, 258] on link "Sign Policy" at bounding box center [407, 264] width 37 height 12
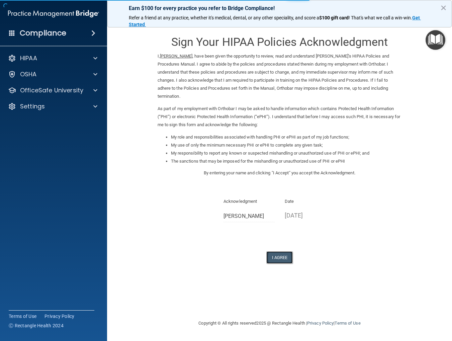
click at [280, 252] on button "I Agree" at bounding box center [279, 257] width 27 height 12
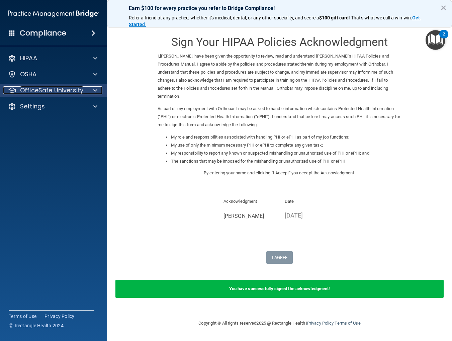
click at [86, 90] on div at bounding box center [94, 90] width 17 height 8
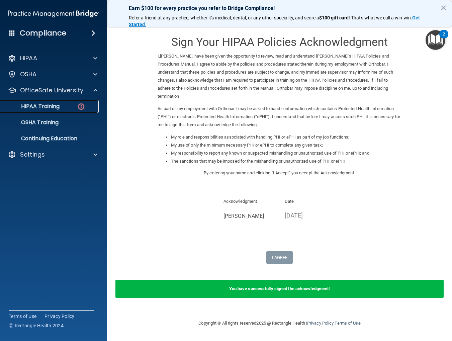
click at [80, 108] on img at bounding box center [81, 106] width 8 height 8
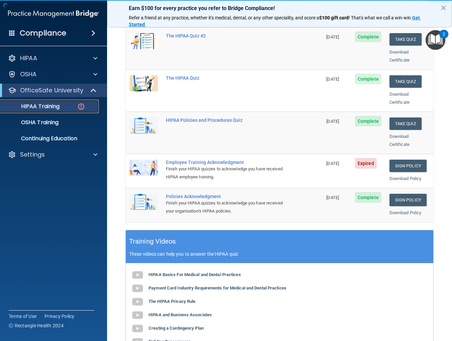
scroll to position [99, 0]
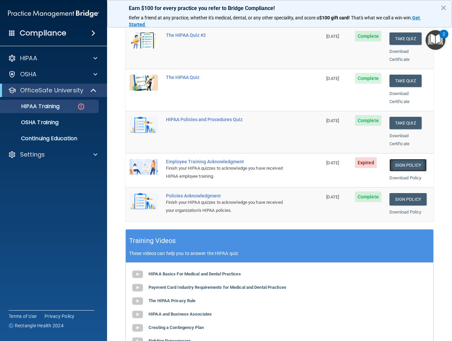
click at [401, 159] on link "Sign Policy" at bounding box center [407, 165] width 37 height 12
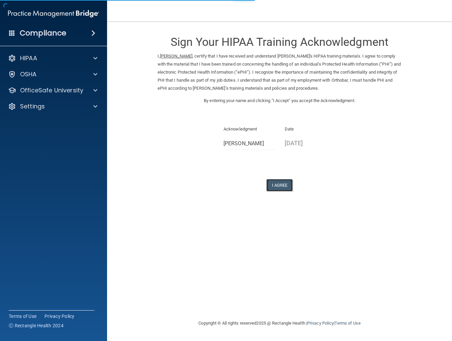
click at [285, 187] on button "I Agree" at bounding box center [279, 185] width 27 height 12
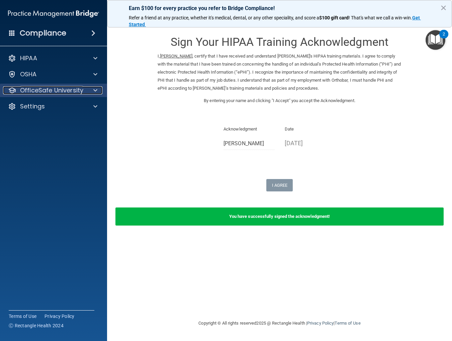
click at [84, 93] on div "OfficeSafe University" at bounding box center [44, 90] width 83 height 8
